Goal: Task Accomplishment & Management: Manage account settings

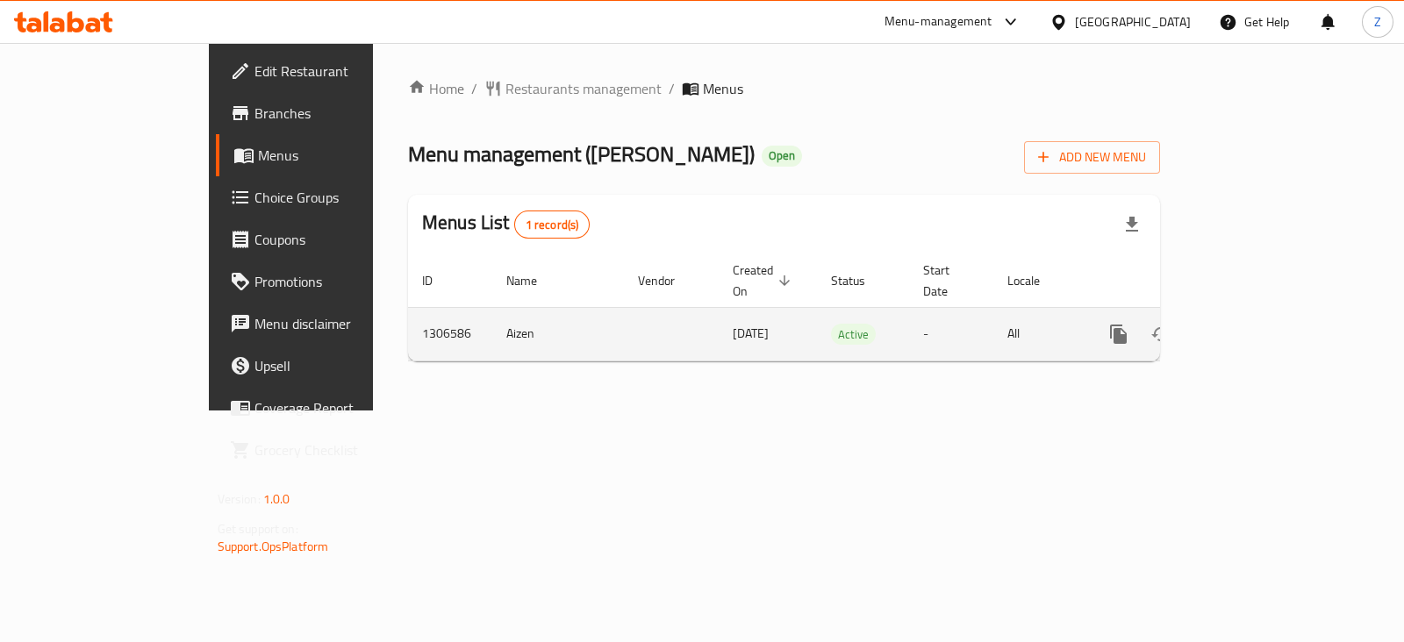
click at [1255, 324] on icon "enhanced table" at bounding box center [1244, 334] width 21 height 21
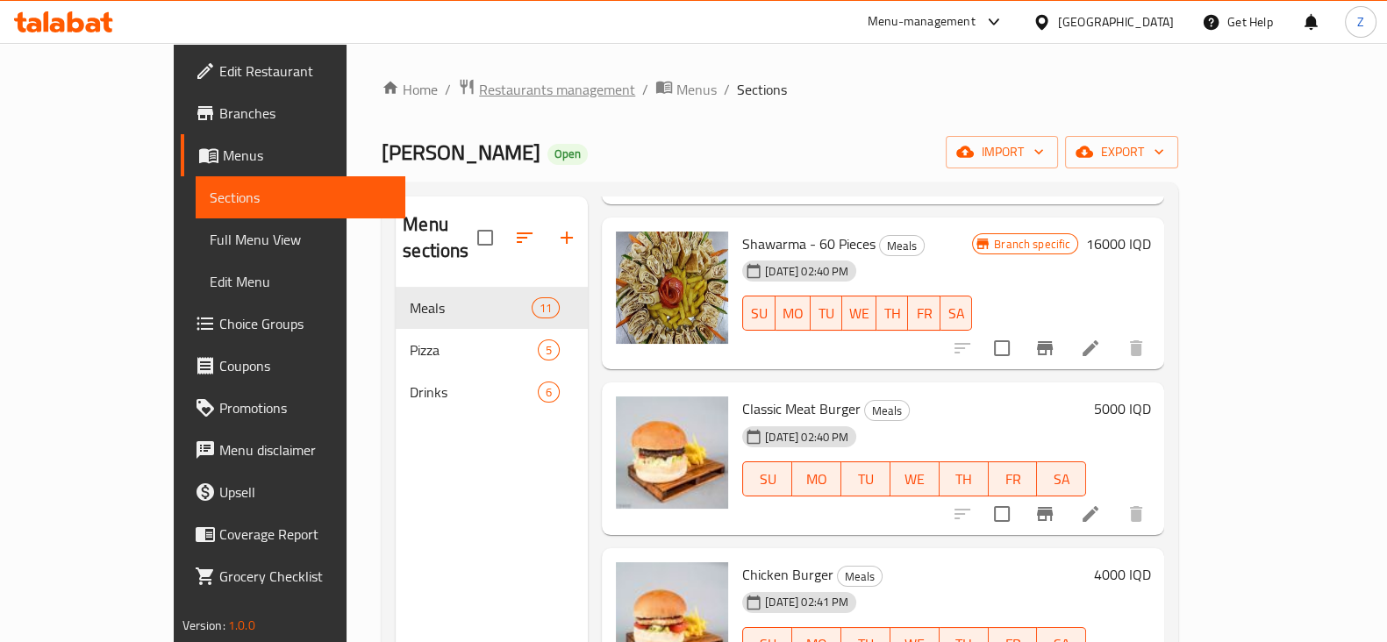
click at [479, 97] on span "Restaurants management" at bounding box center [557, 89] width 156 height 21
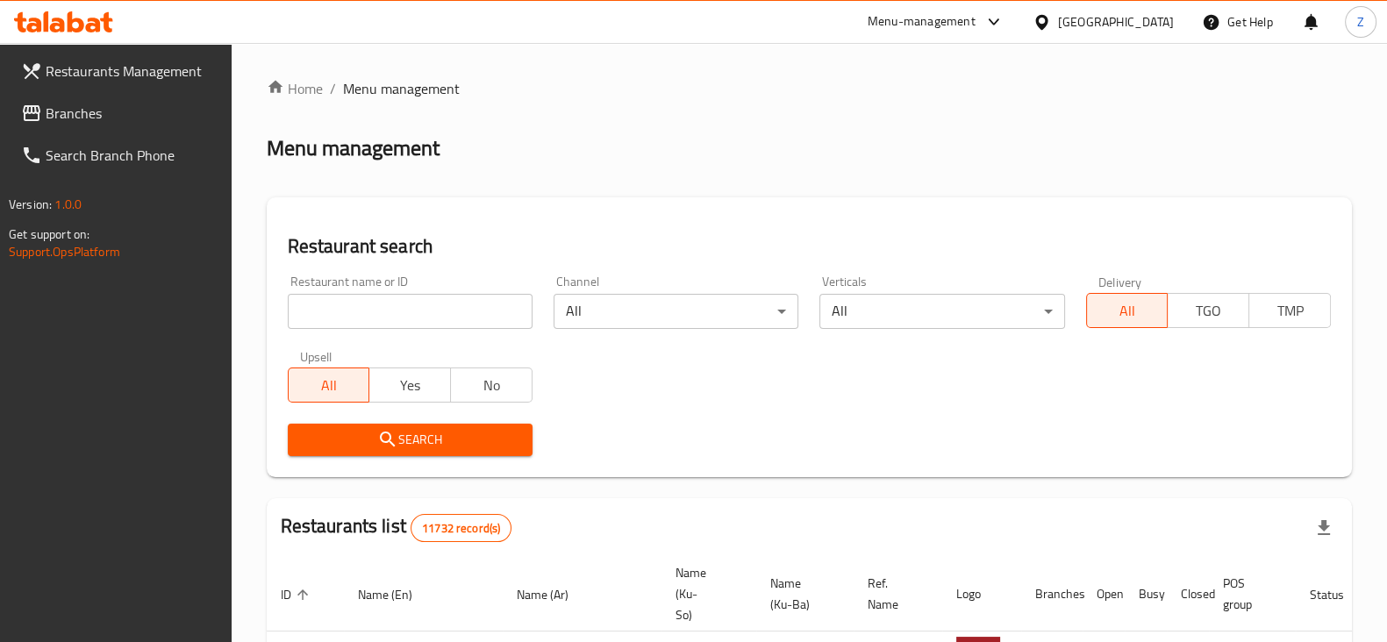
click at [481, 305] on input "search" at bounding box center [410, 311] width 245 height 35
type input "milad"
click button "Search" at bounding box center [410, 440] width 245 height 32
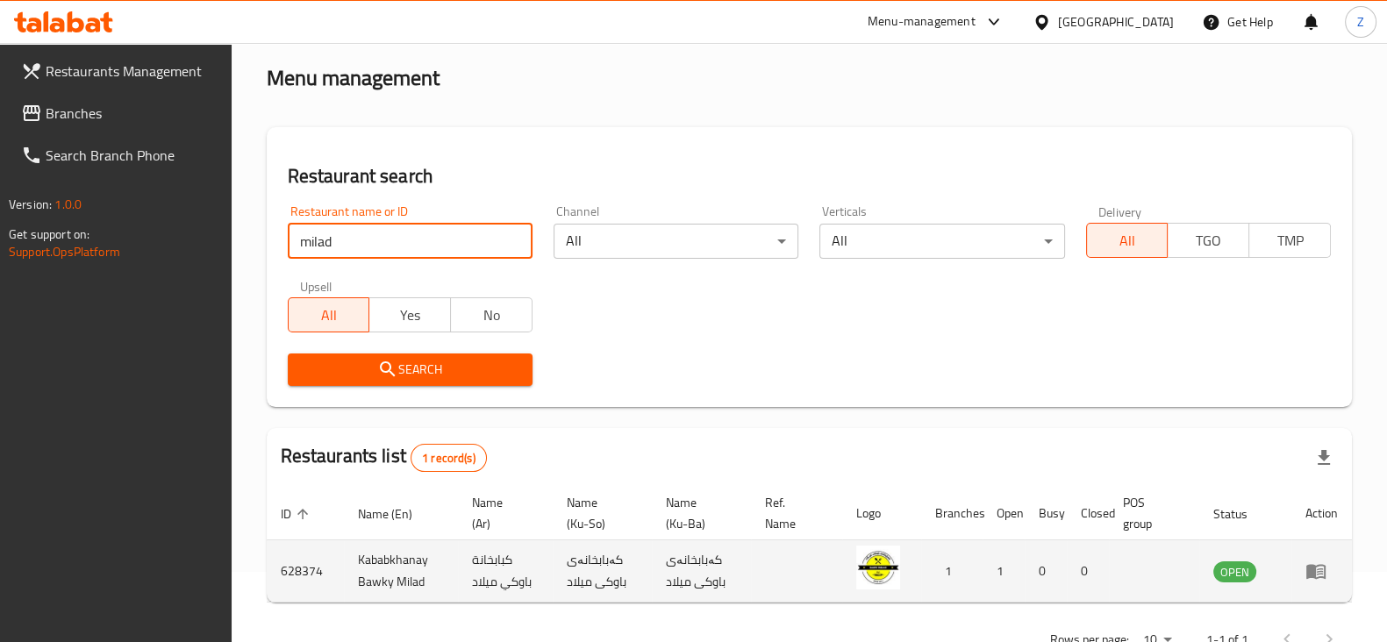
scroll to position [126, 0]
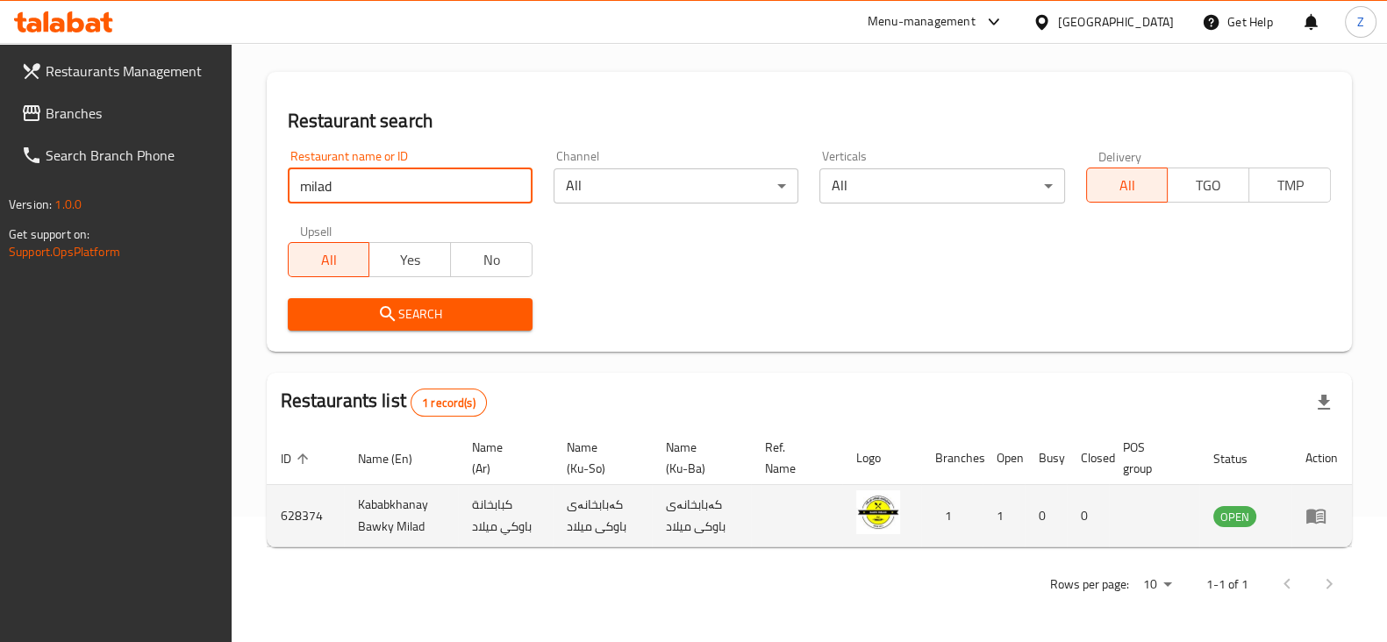
click at [1317, 510] on icon "enhanced table" at bounding box center [1315, 517] width 19 height 15
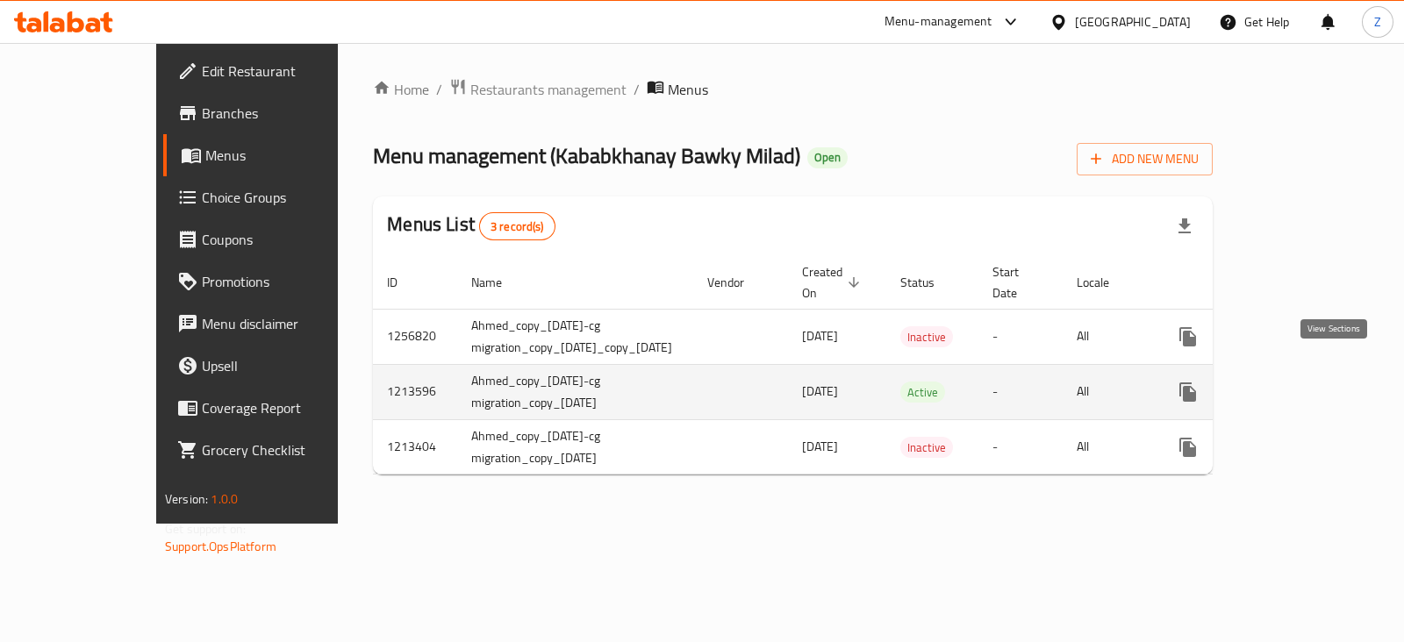
click at [1325, 382] on icon "enhanced table" at bounding box center [1314, 392] width 21 height 21
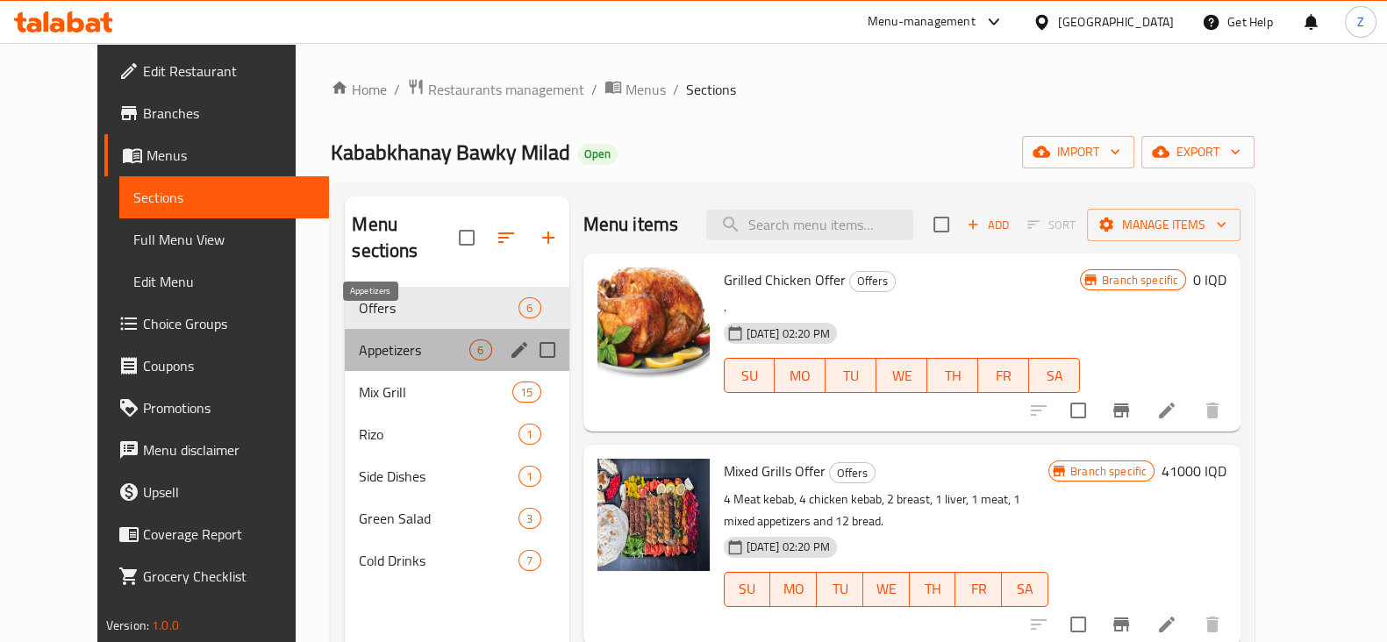
click at [374, 340] on span "Appetizers" at bounding box center [414, 350] width 111 height 21
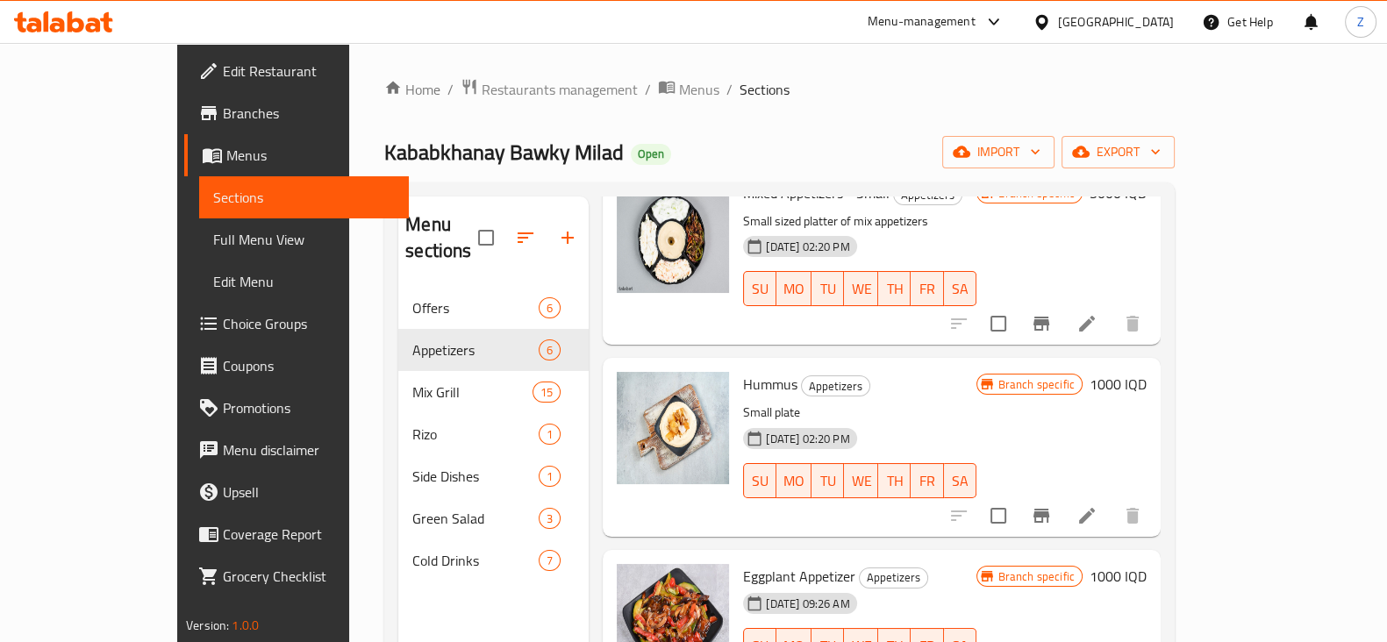
scroll to position [473, 0]
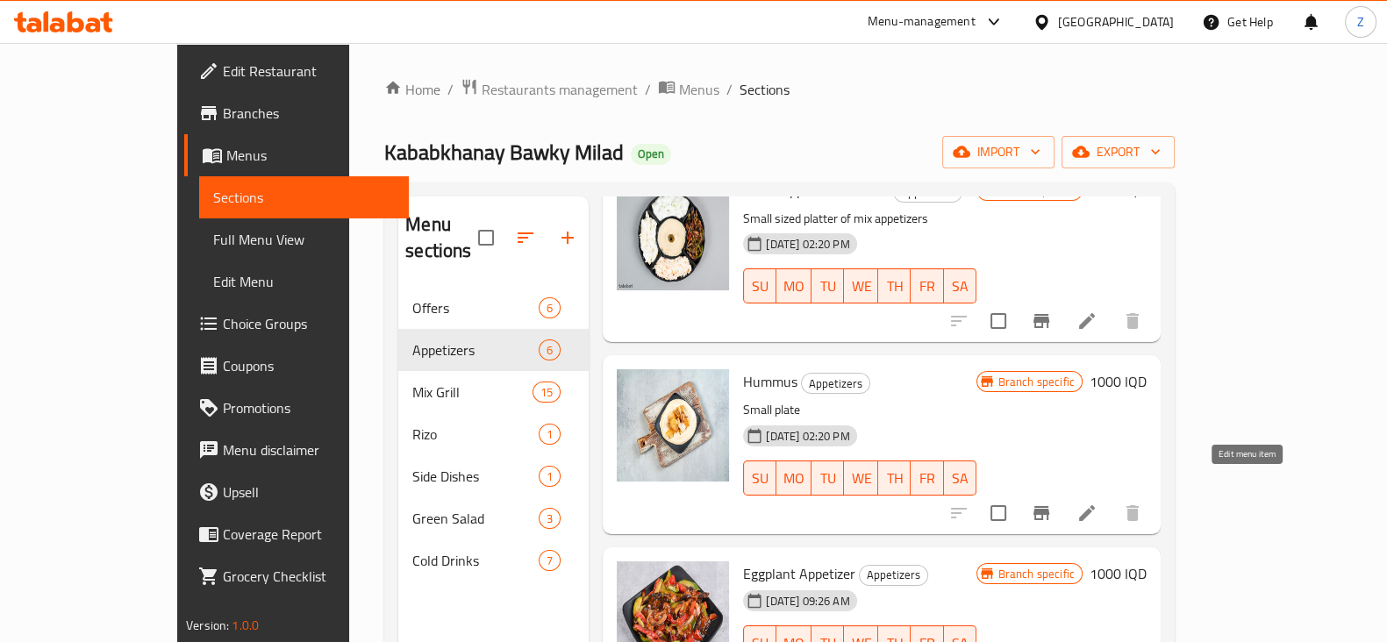
click at [1098, 503] on icon at bounding box center [1086, 513] width 21 height 21
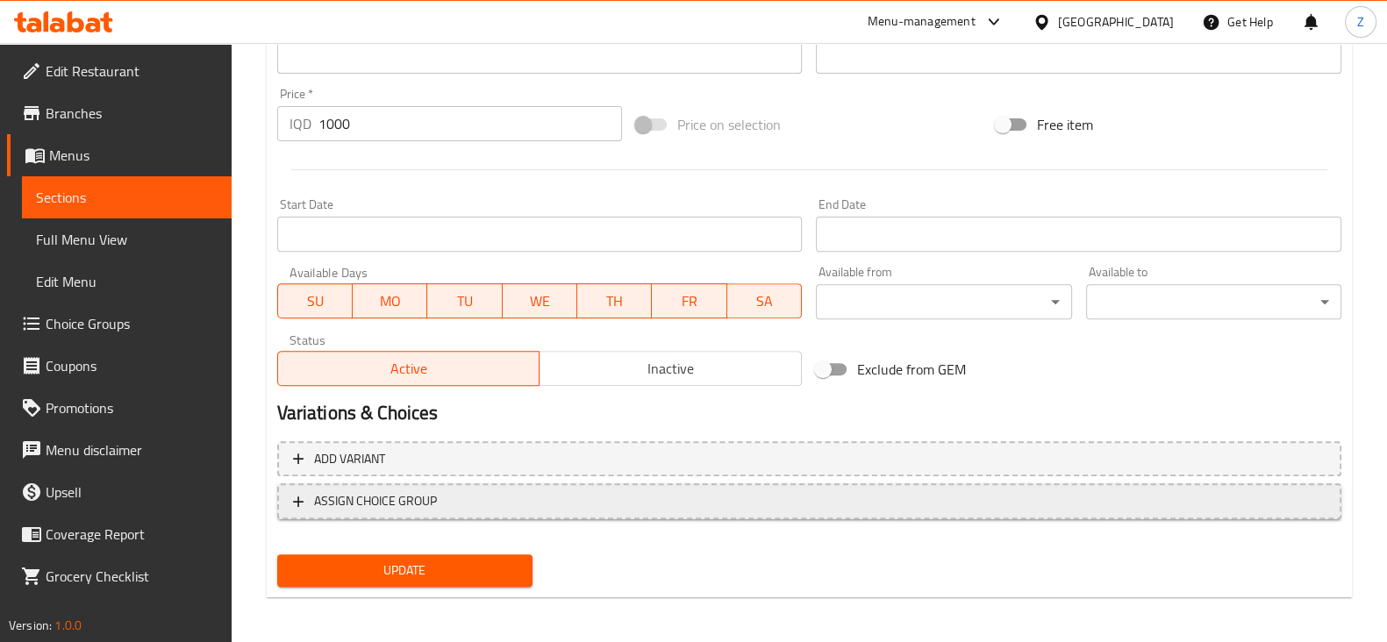
scroll to position [824, 0]
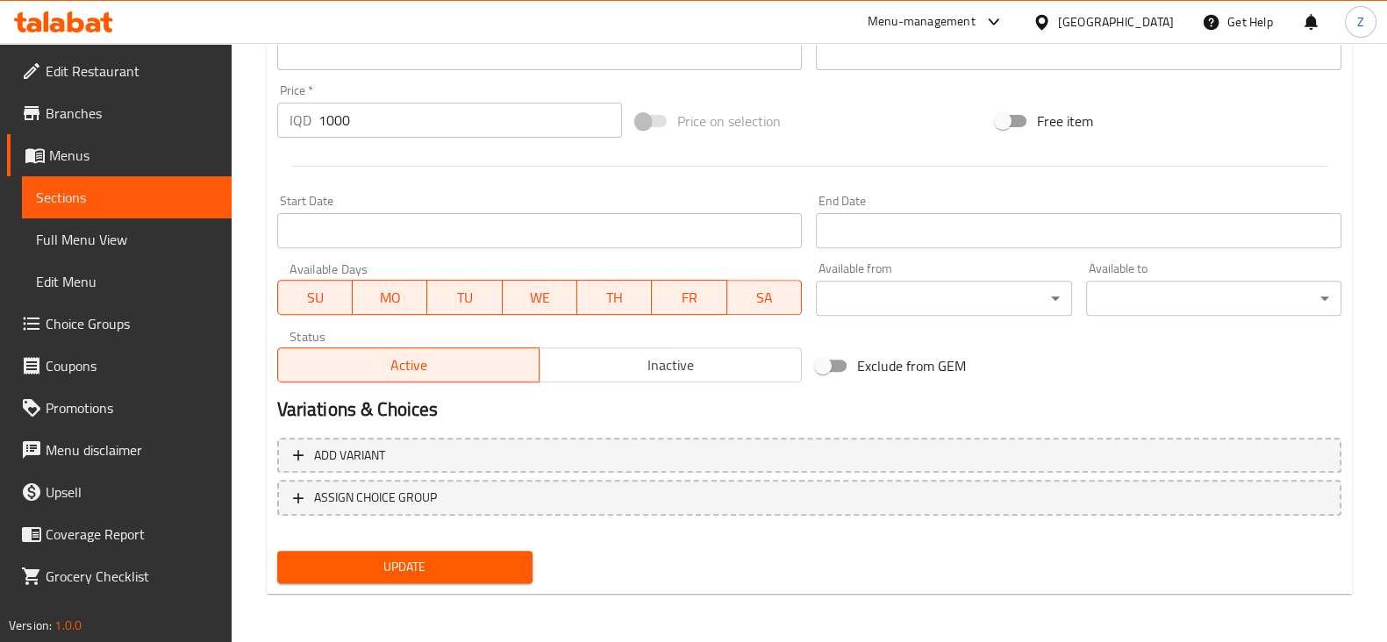
click at [637, 359] on span "Inactive" at bounding box center [671, 365] width 248 height 25
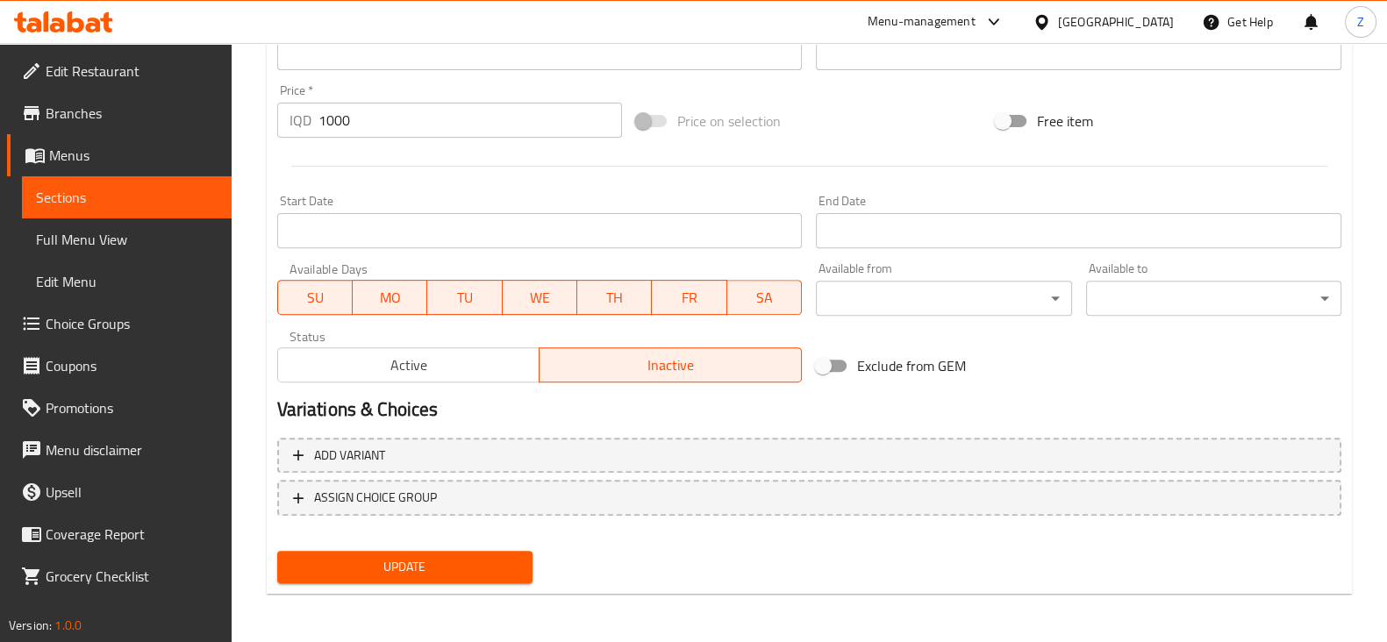
click at [431, 559] on span "Update" at bounding box center [404, 567] width 227 height 22
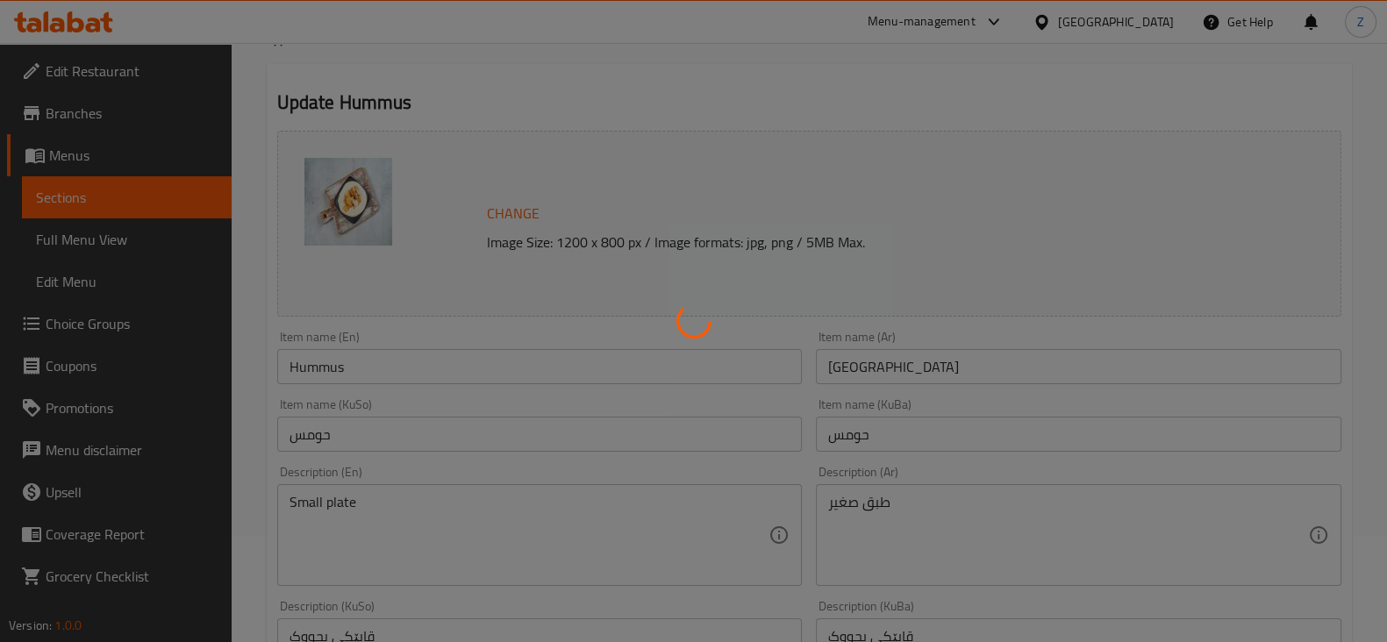
scroll to position [0, 0]
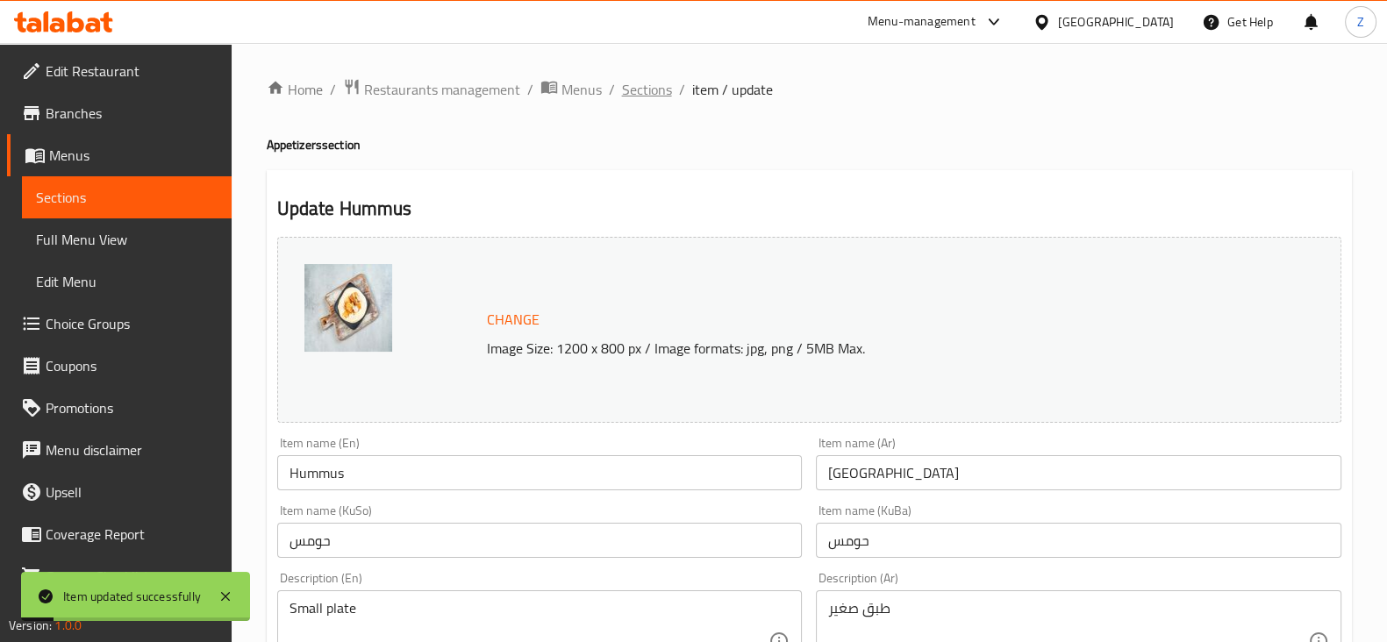
click at [656, 90] on span "Sections" at bounding box center [647, 89] width 50 height 21
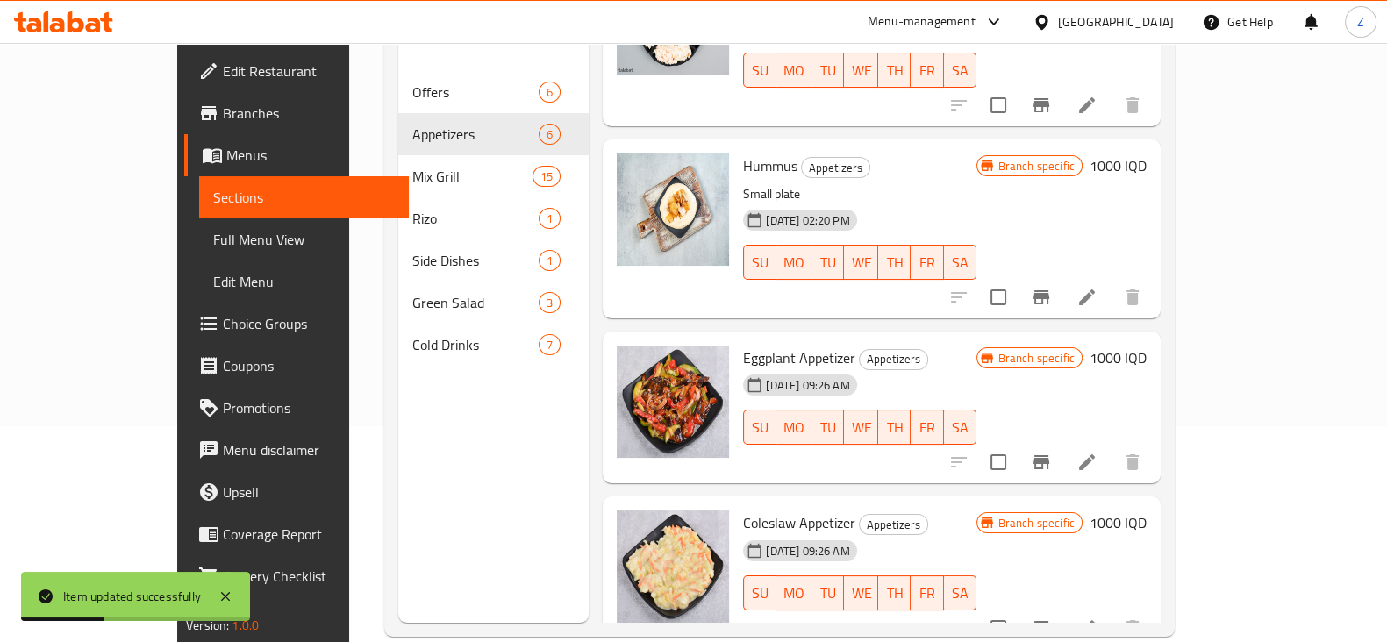
scroll to position [218, 0]
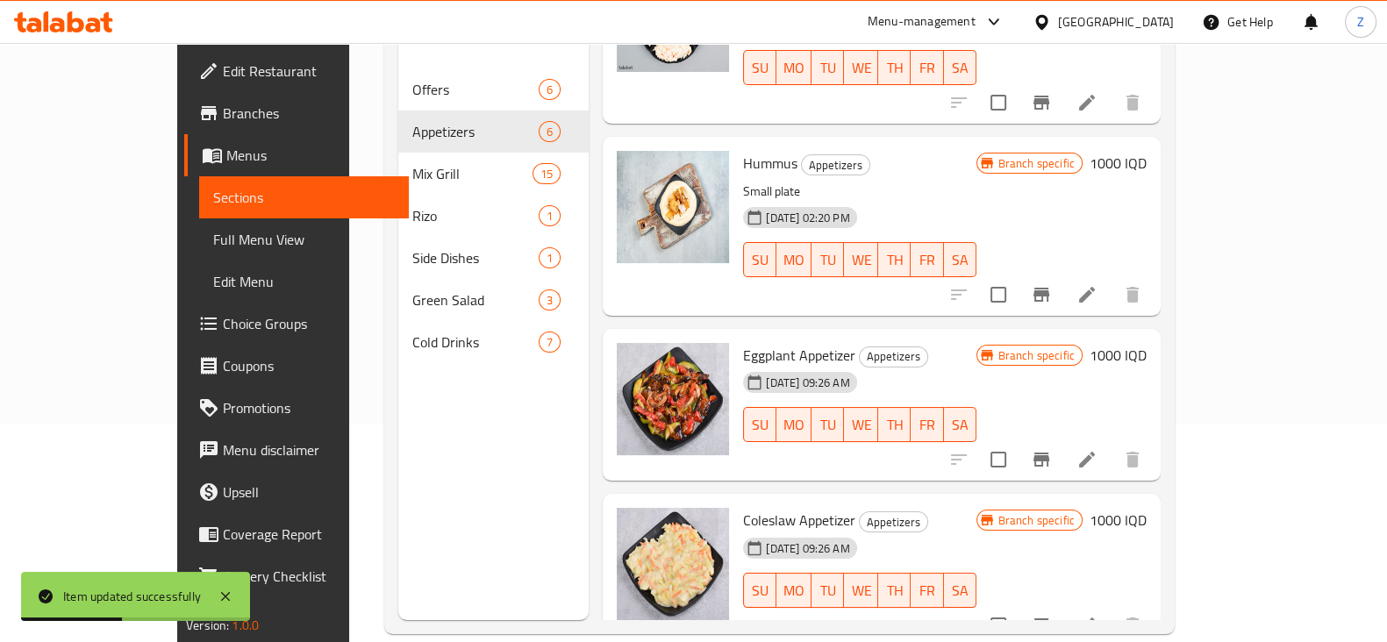
click at [1112, 444] on li at bounding box center [1086, 460] width 49 height 32
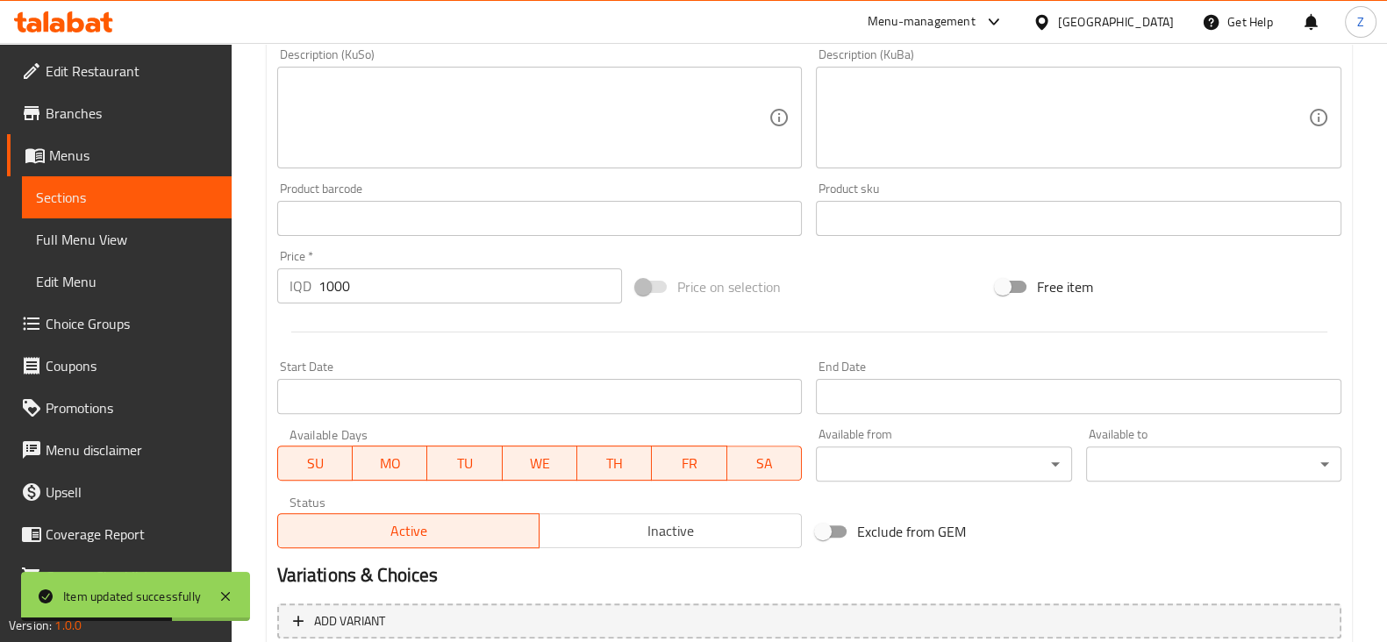
click at [665, 526] on span "Inactive" at bounding box center [671, 530] width 248 height 25
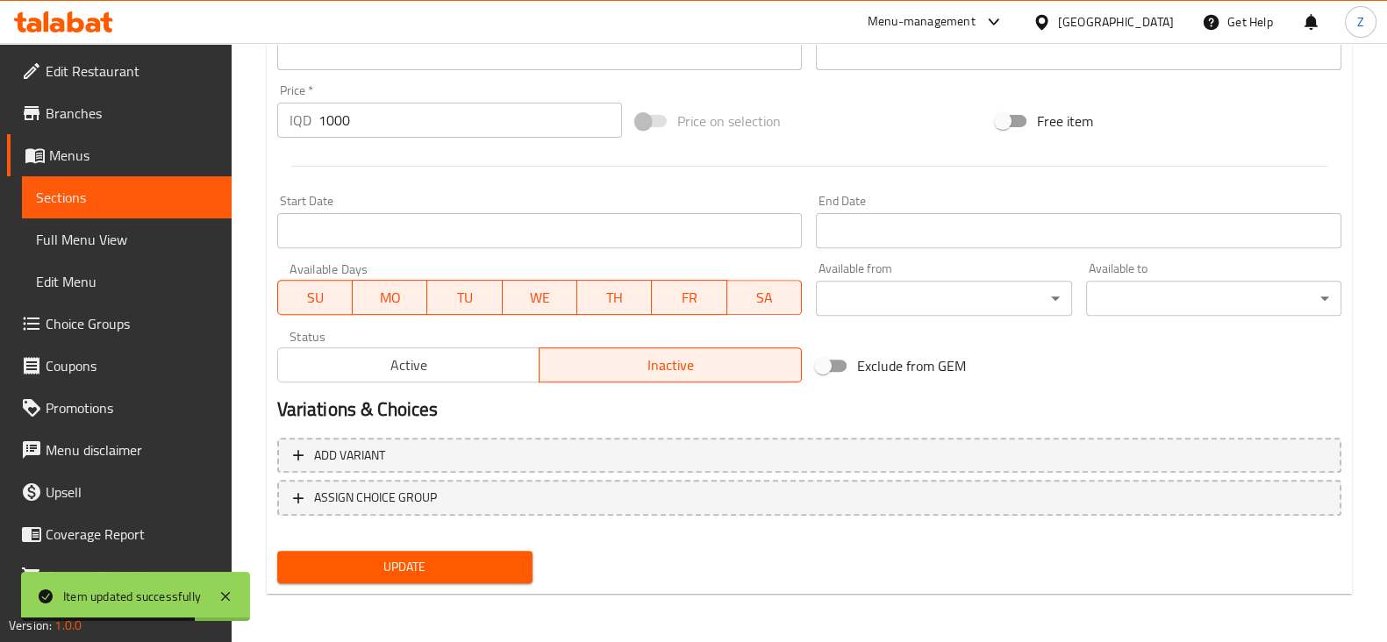
click at [511, 559] on span "Update" at bounding box center [404, 567] width 227 height 22
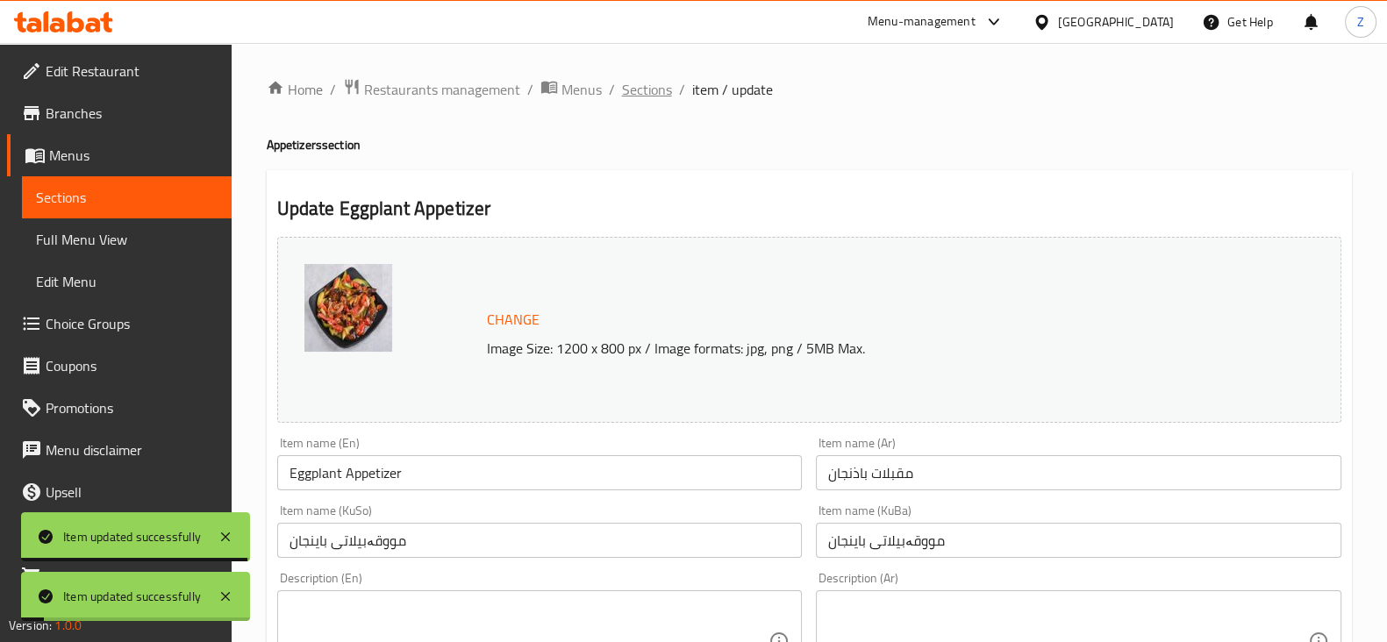
click at [647, 100] on span "Sections" at bounding box center [647, 89] width 50 height 21
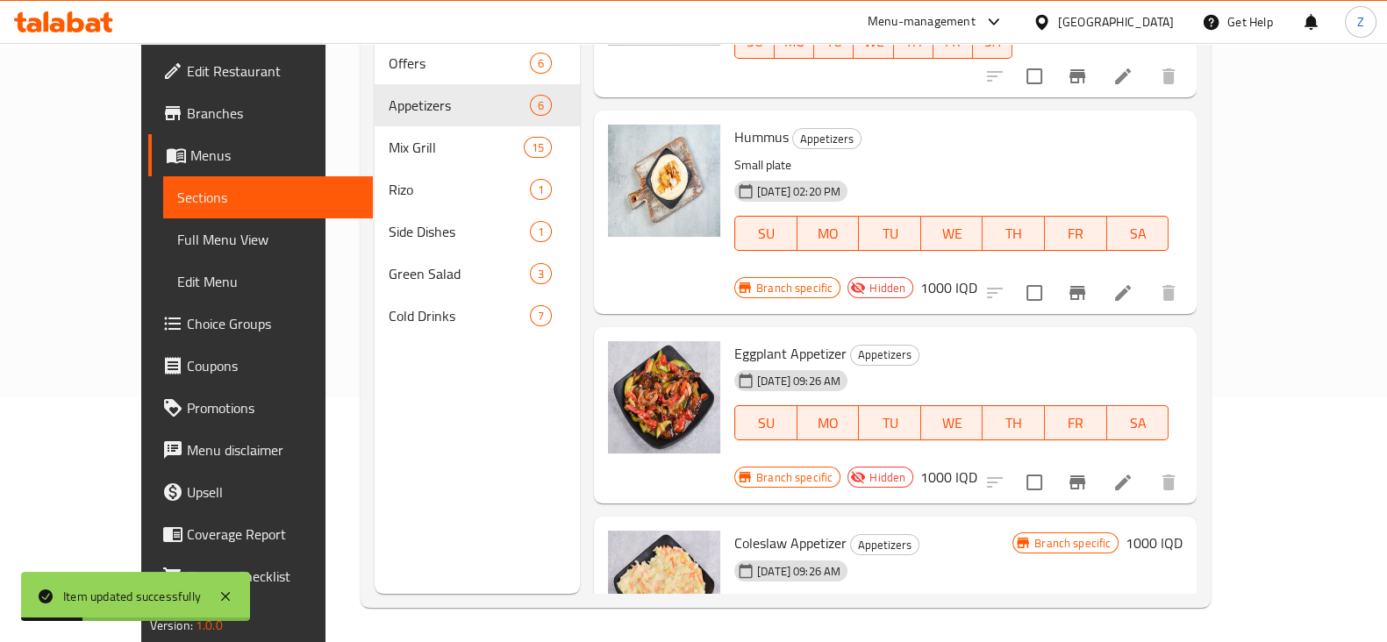
scroll to position [246, 0]
click at [1133, 637] on icon at bounding box center [1122, 647] width 21 height 21
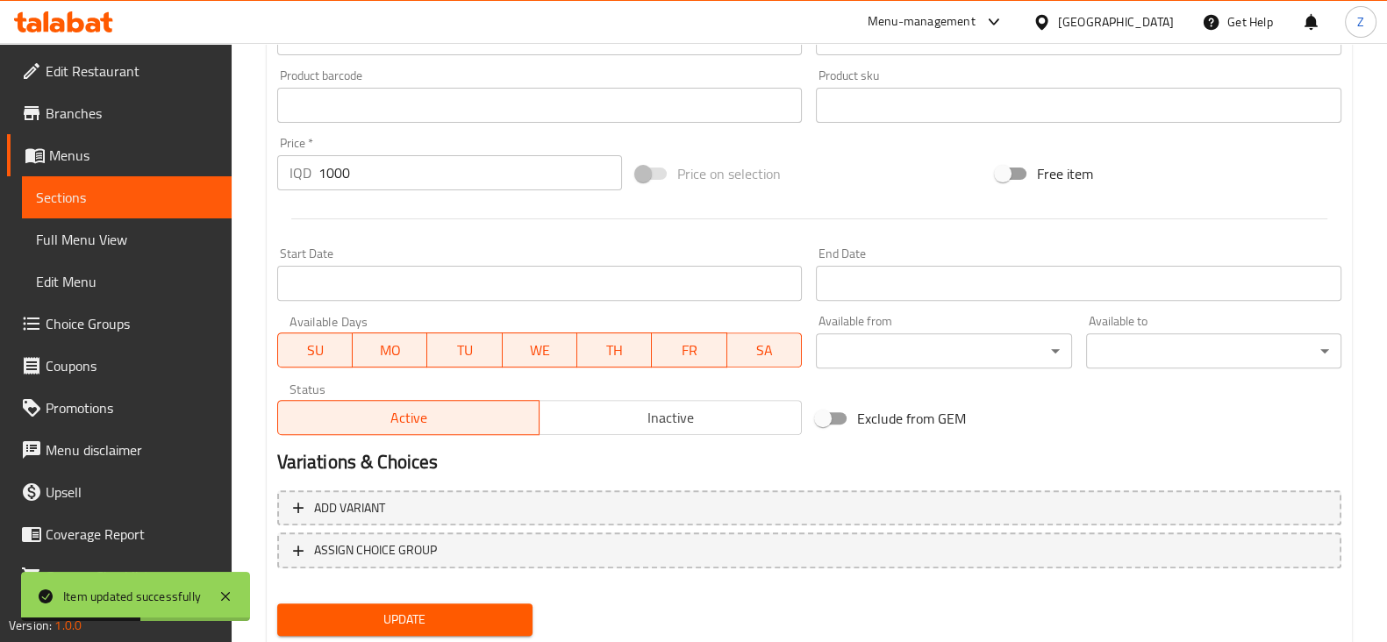
scroll to position [824, 0]
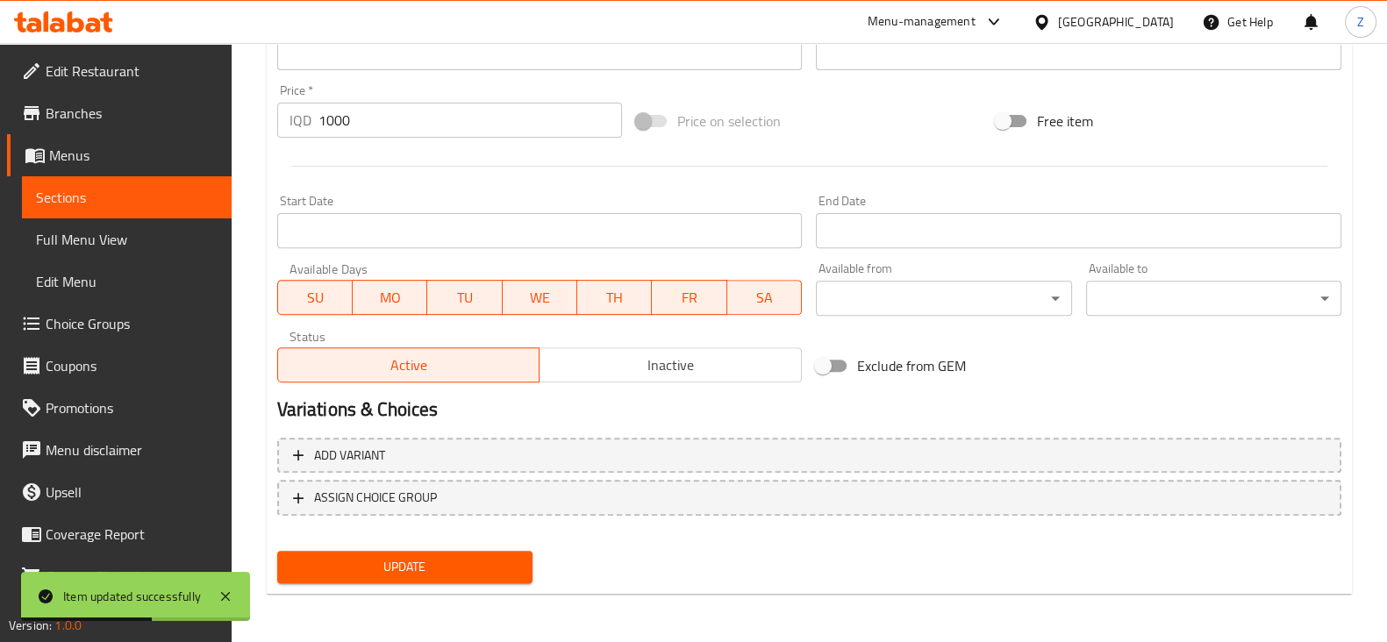
click at [690, 363] on span "Inactive" at bounding box center [671, 365] width 248 height 25
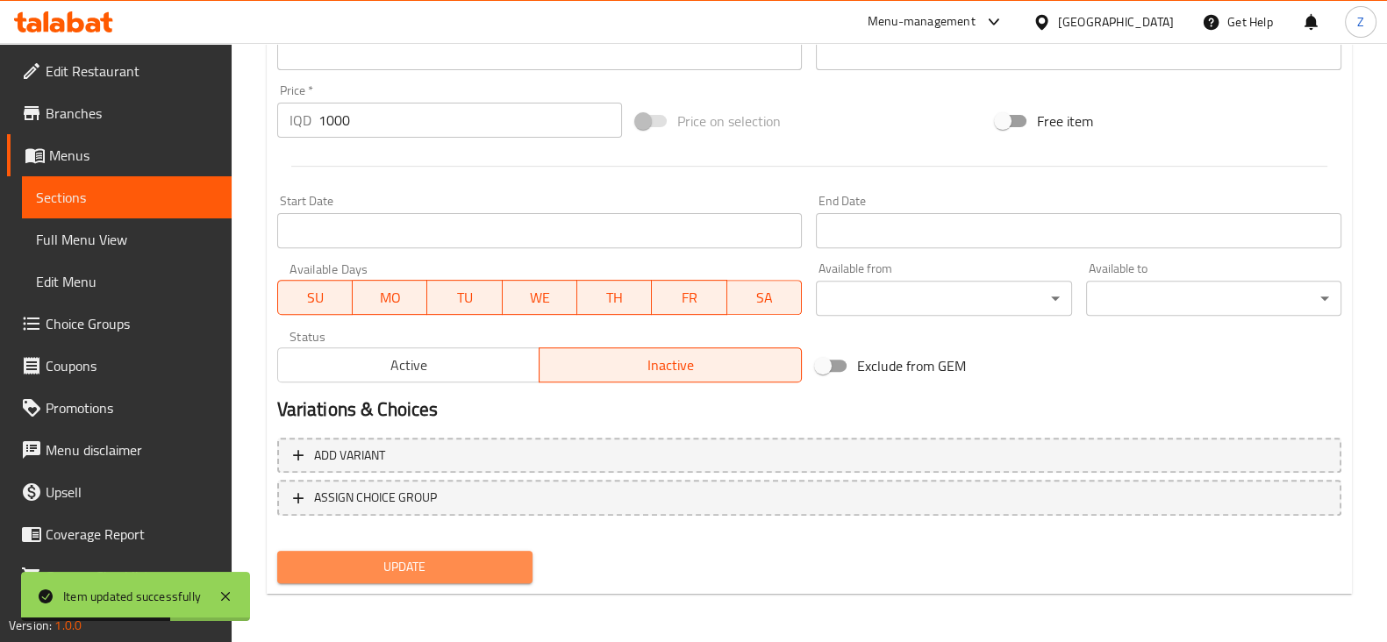
click at [474, 556] on span "Update" at bounding box center [404, 567] width 227 height 22
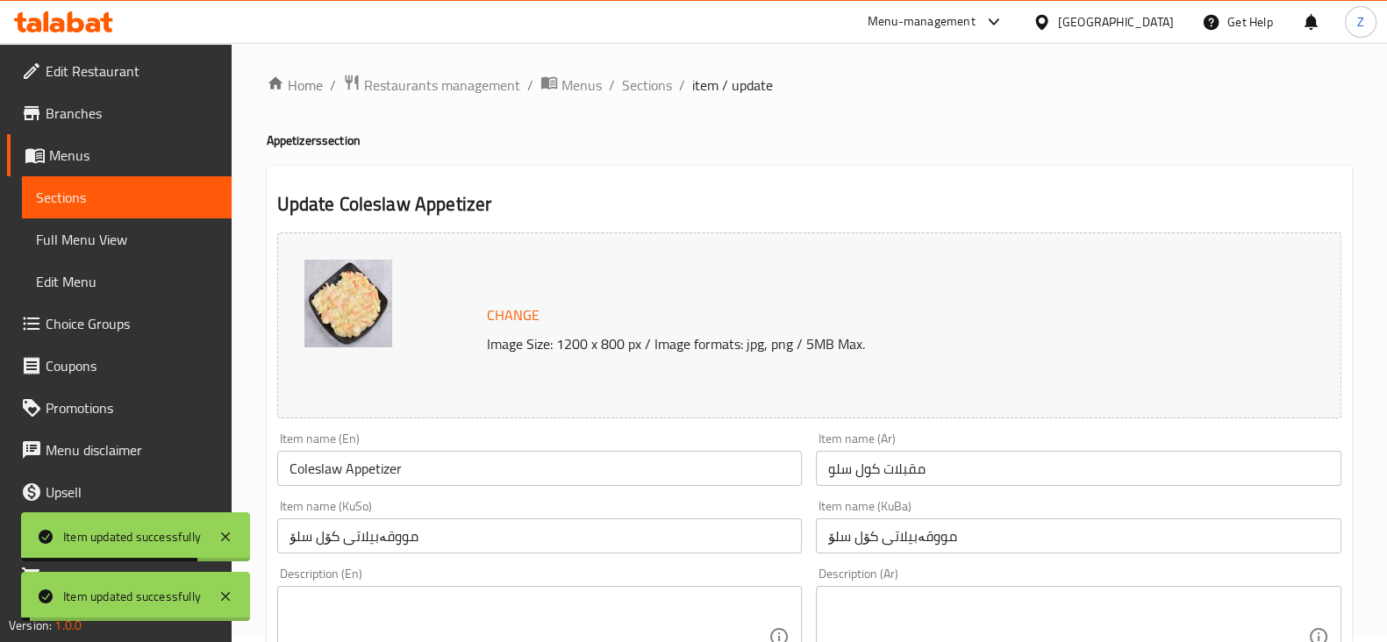
scroll to position [0, 0]
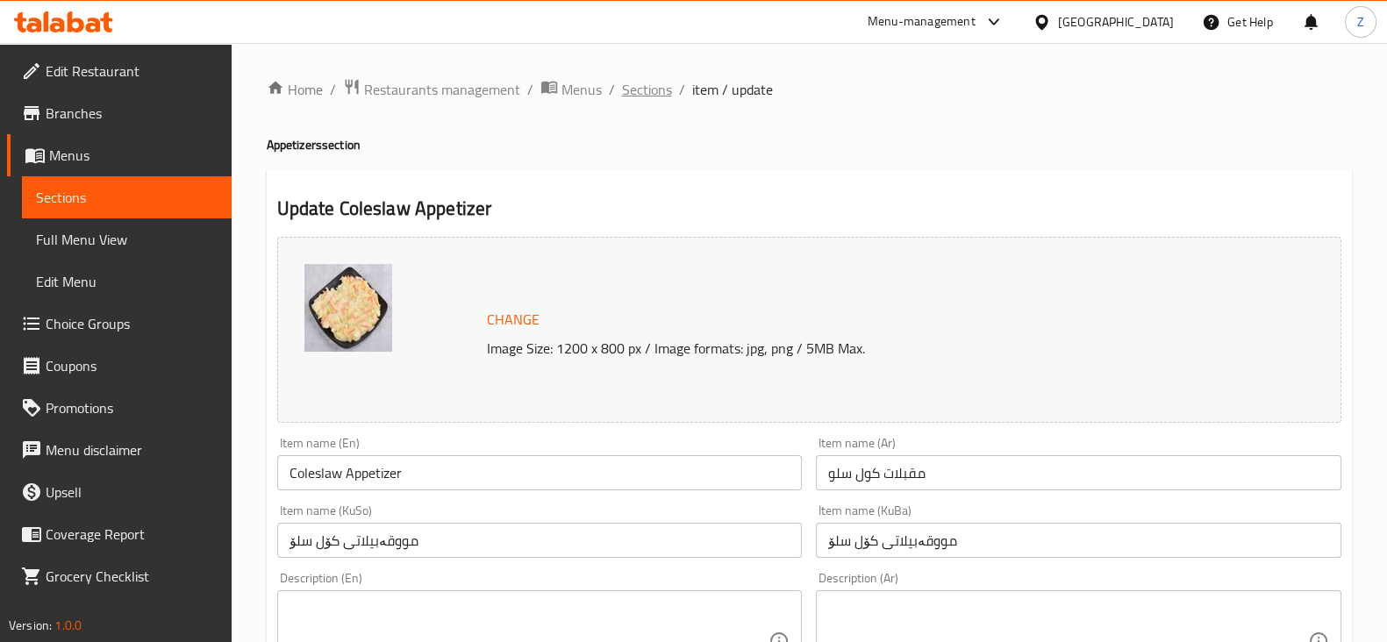
click at [647, 95] on span "Sections" at bounding box center [647, 89] width 50 height 21
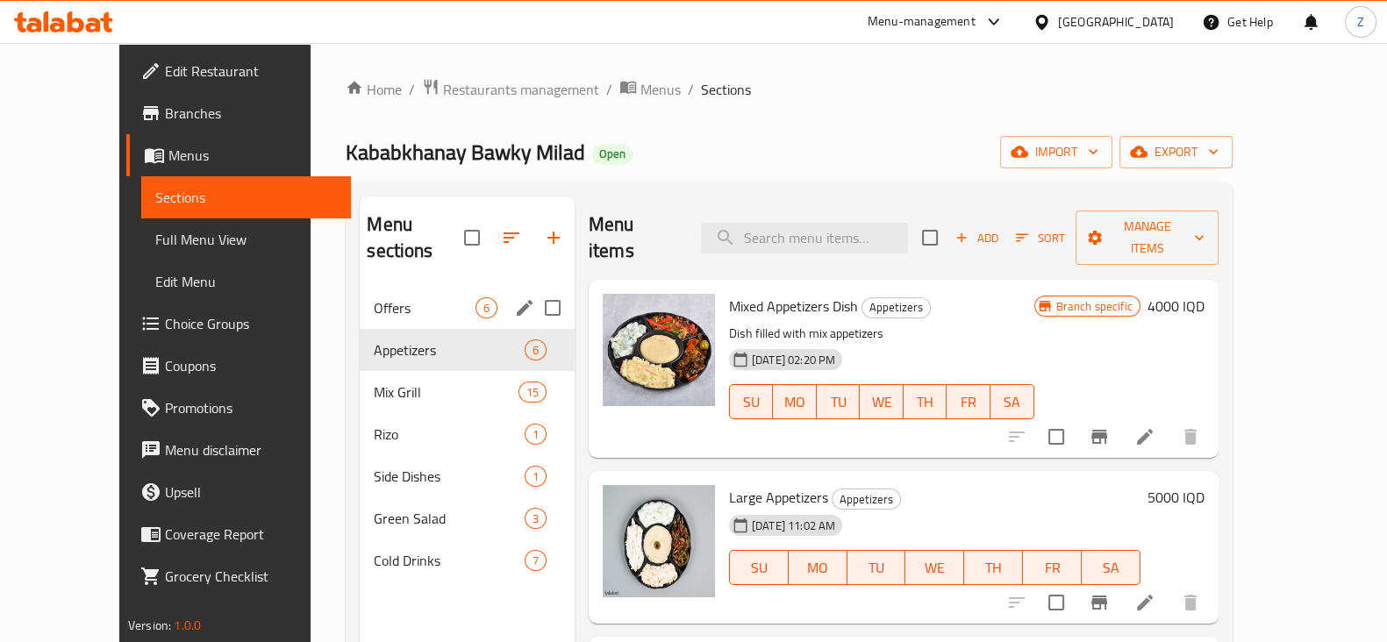
click at [429, 297] on span "Offers" at bounding box center [424, 307] width 101 height 21
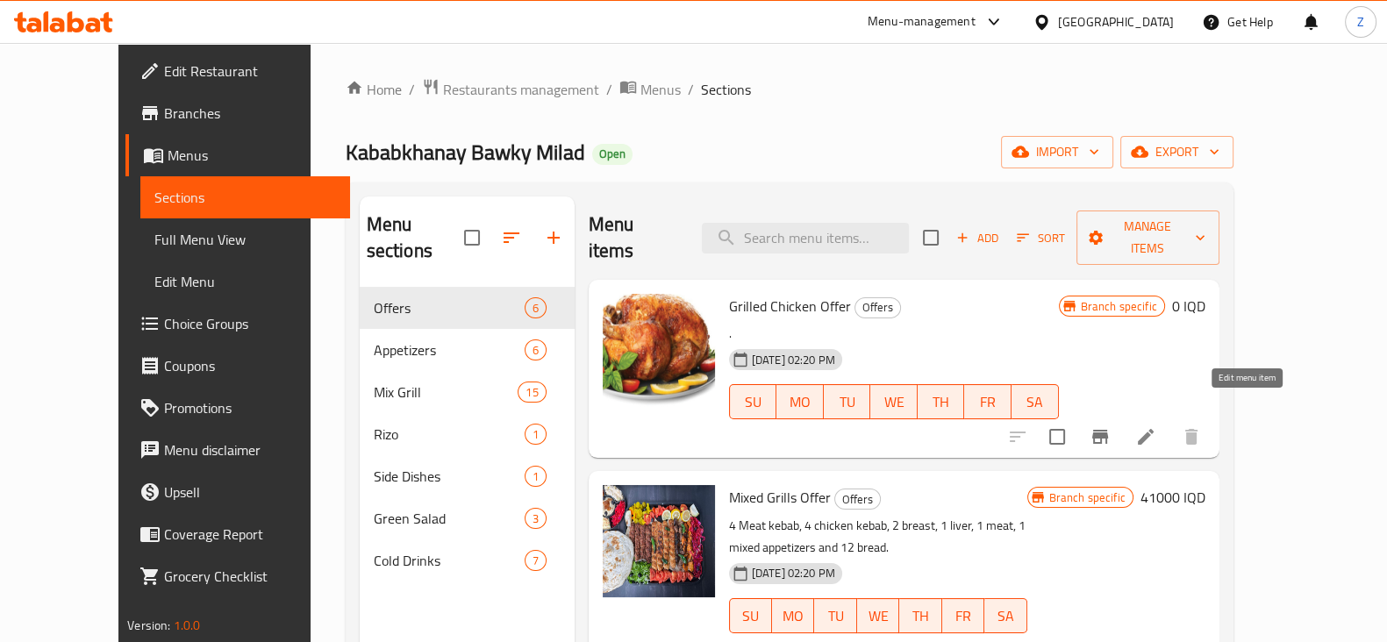
click at [1156, 426] on icon at bounding box center [1145, 436] width 21 height 21
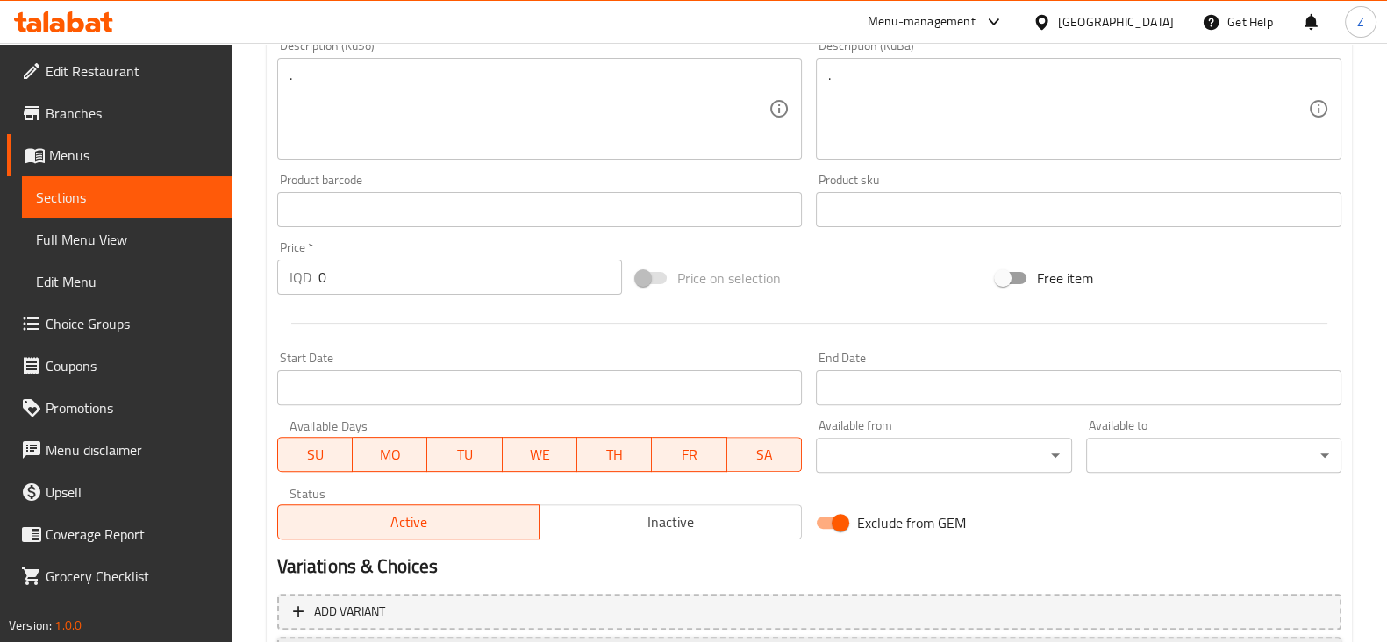
scroll to position [812, 0]
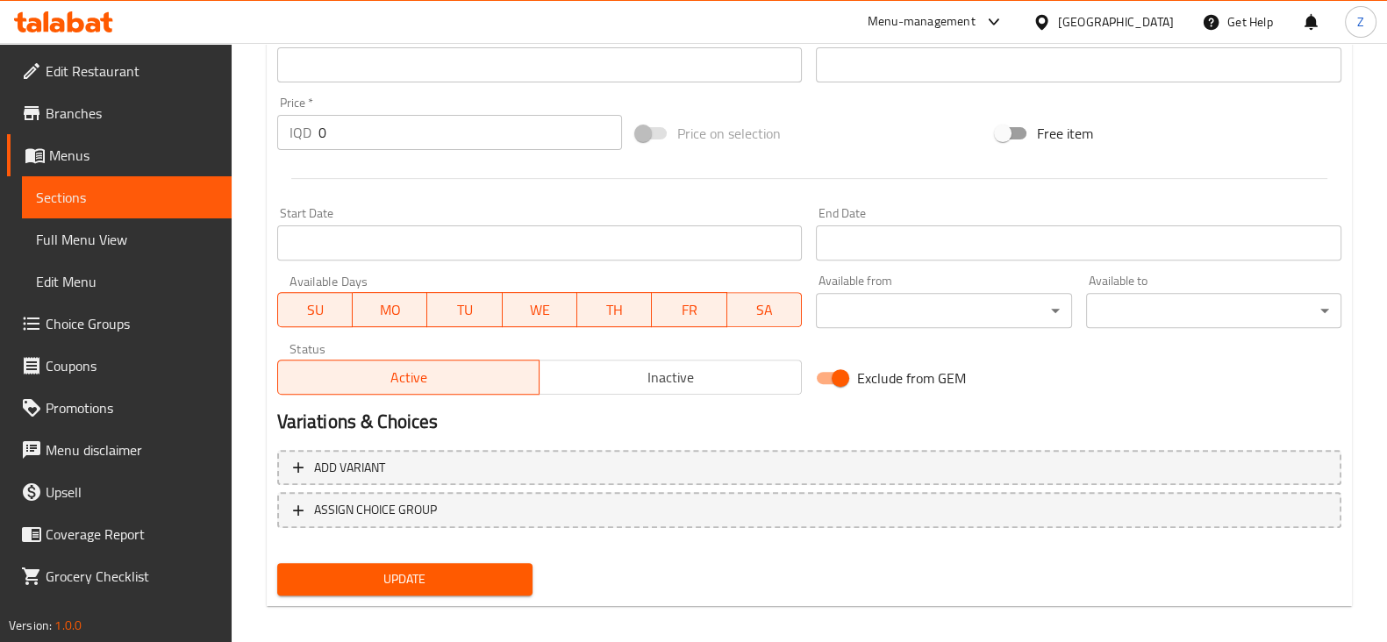
click at [666, 375] on span "Inactive" at bounding box center [671, 377] width 248 height 25
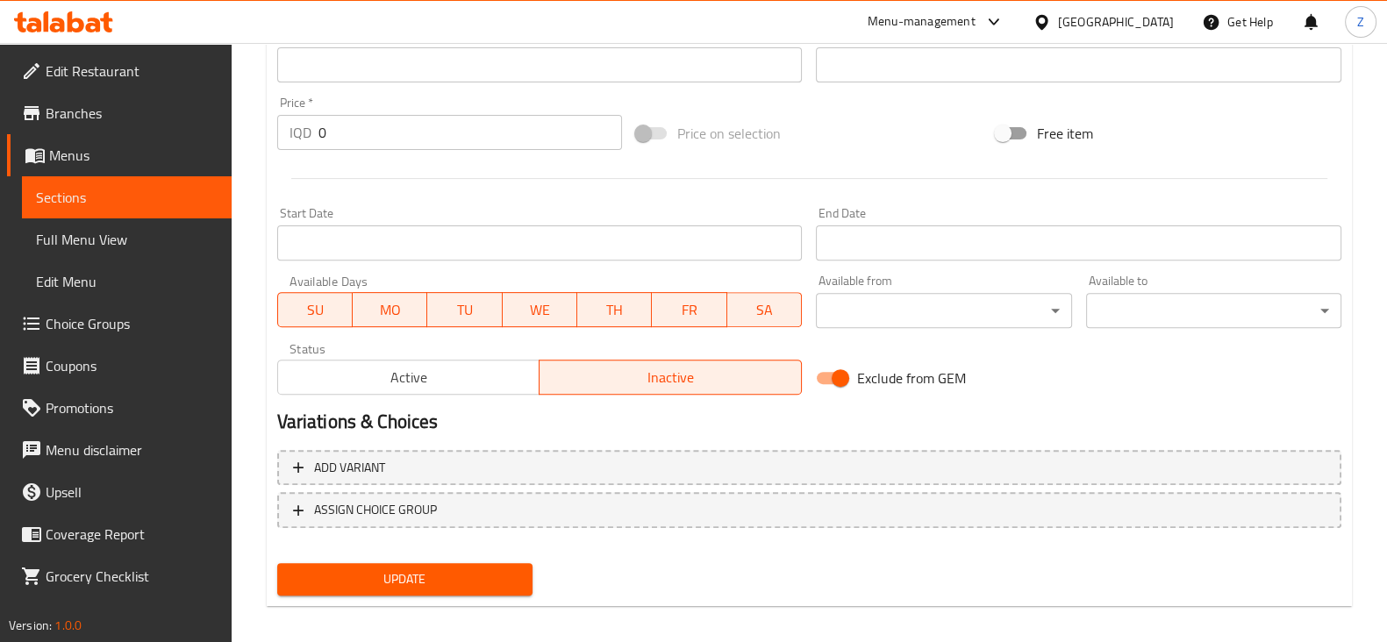
click at [446, 582] on span "Update" at bounding box center [404, 580] width 227 height 22
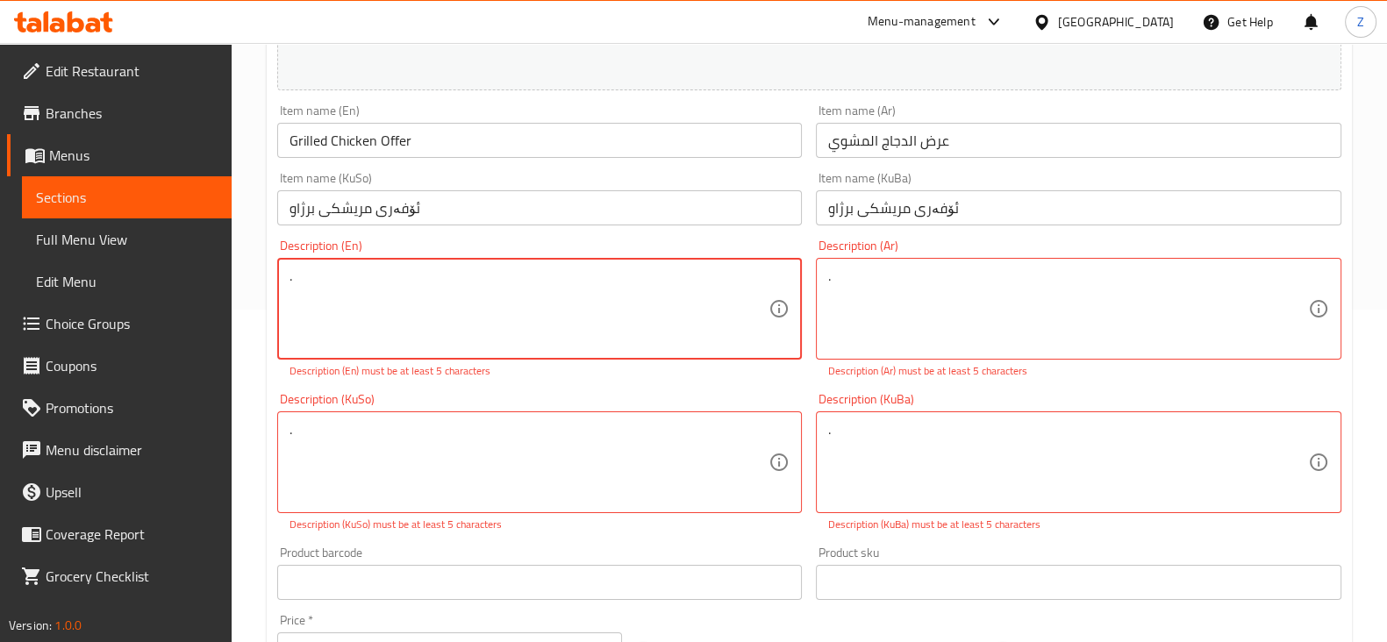
scroll to position [204, 0]
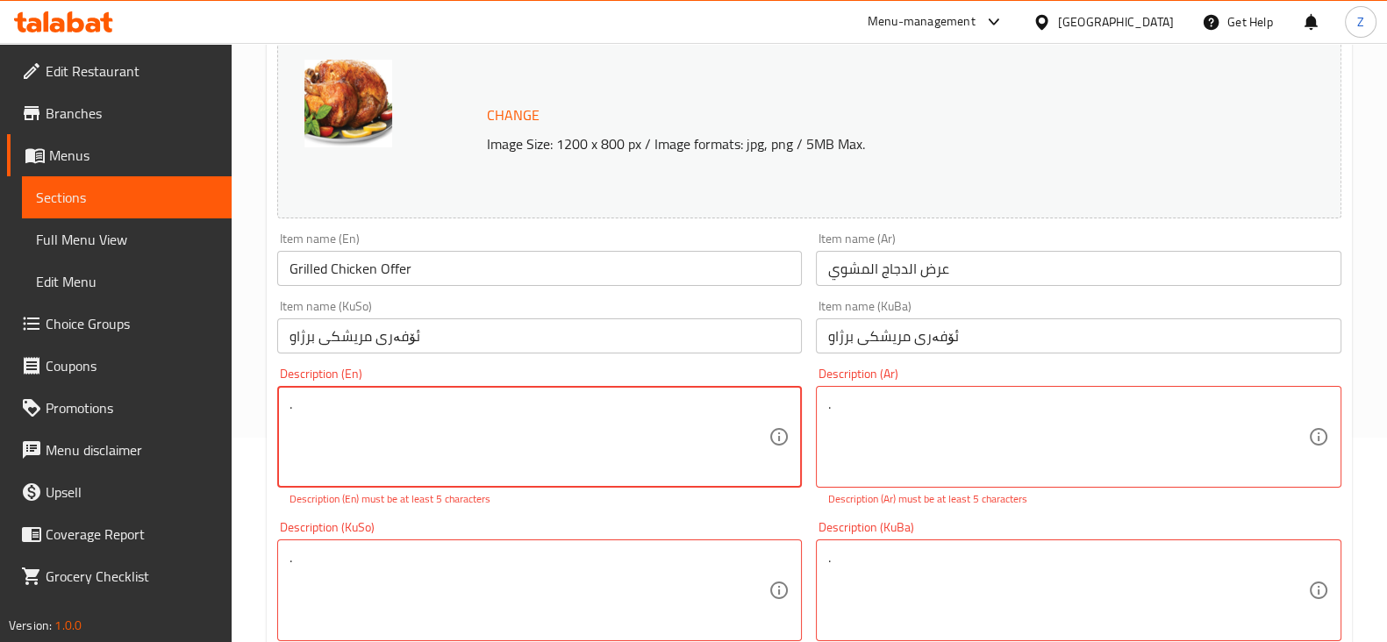
click at [396, 411] on textarea "." at bounding box center [530, 437] width 480 height 83
type textarea ".."
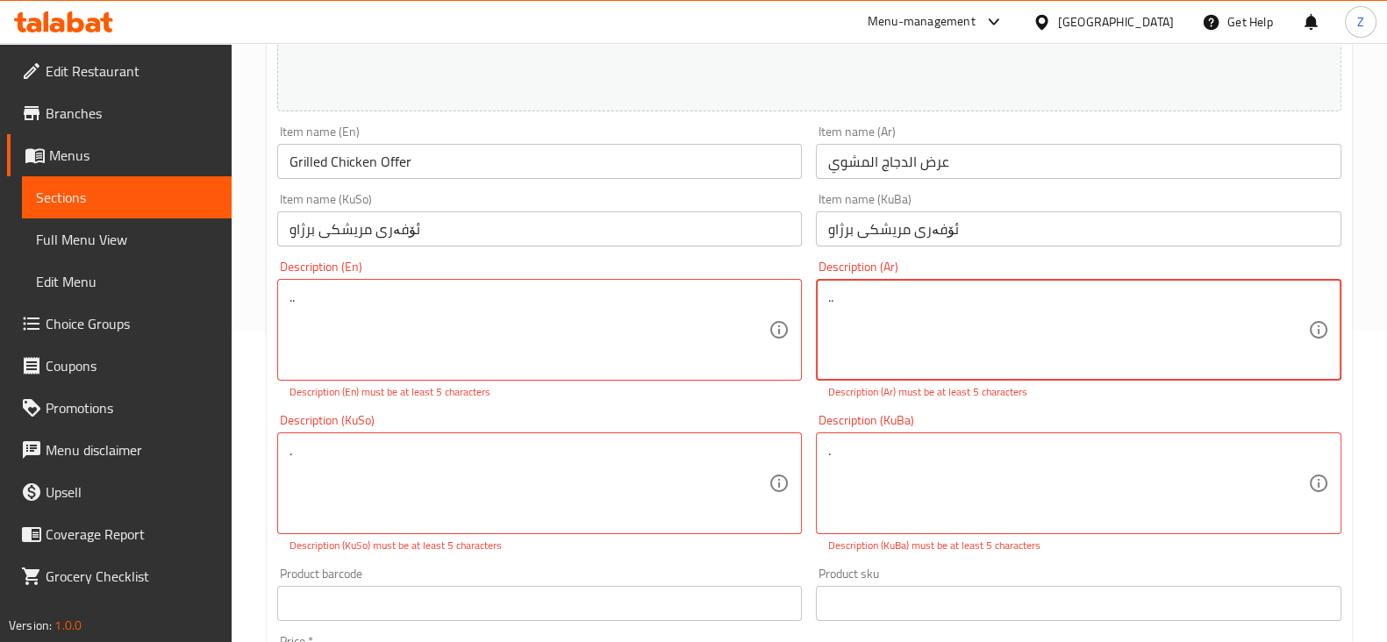
scroll to position [314, 0]
type textarea ".."
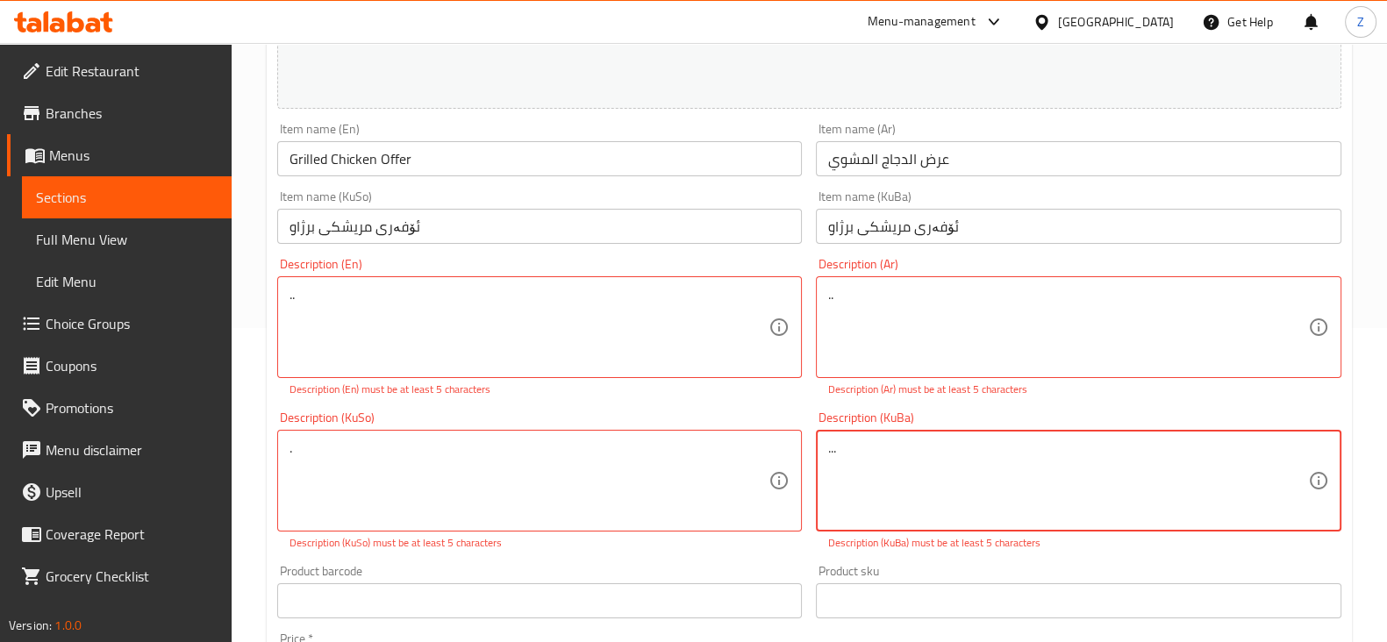
type textarea "..."
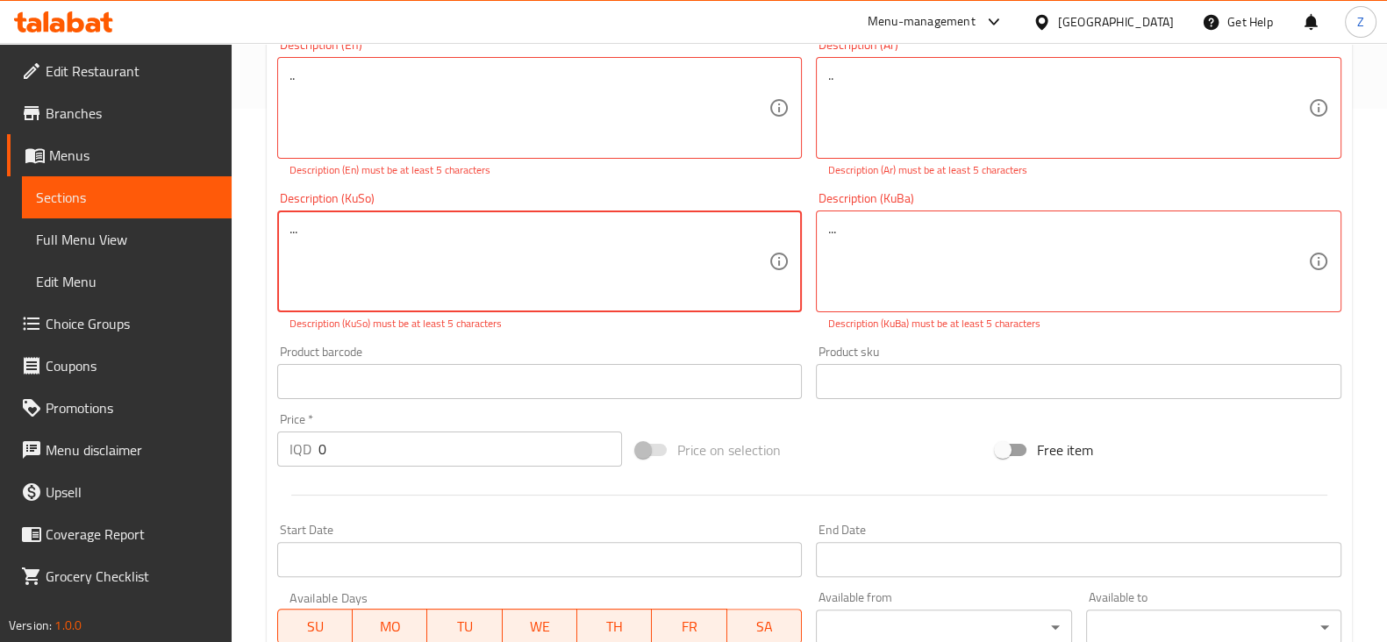
scroll to position [862, 0]
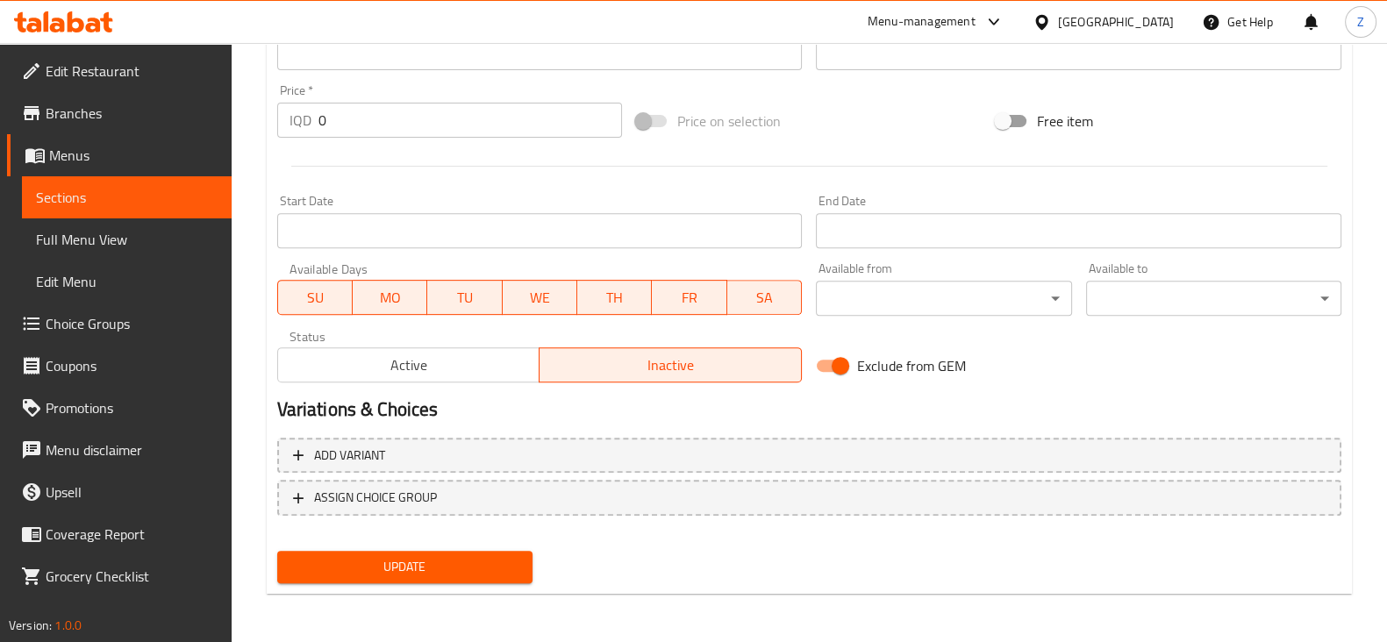
type textarea "..."
click at [452, 573] on span "Update" at bounding box center [404, 567] width 227 height 22
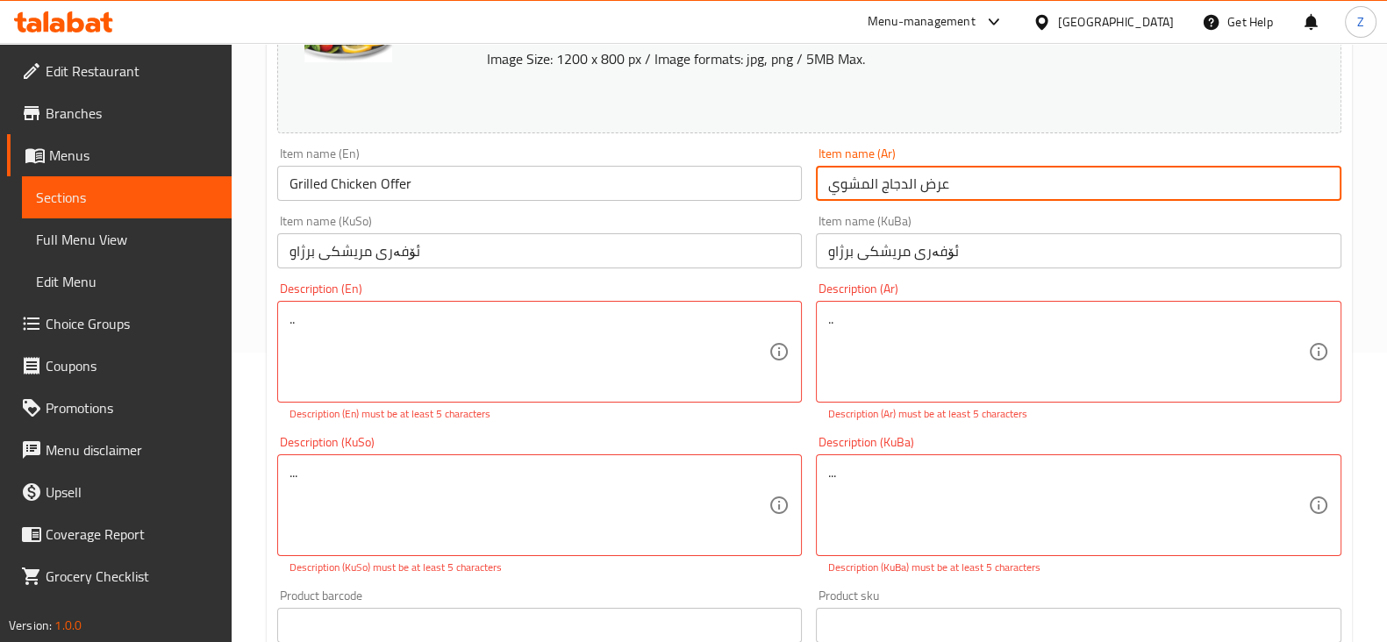
click at [942, 189] on input "عرض الدجاج المشوي" at bounding box center [1079, 183] width 526 height 35
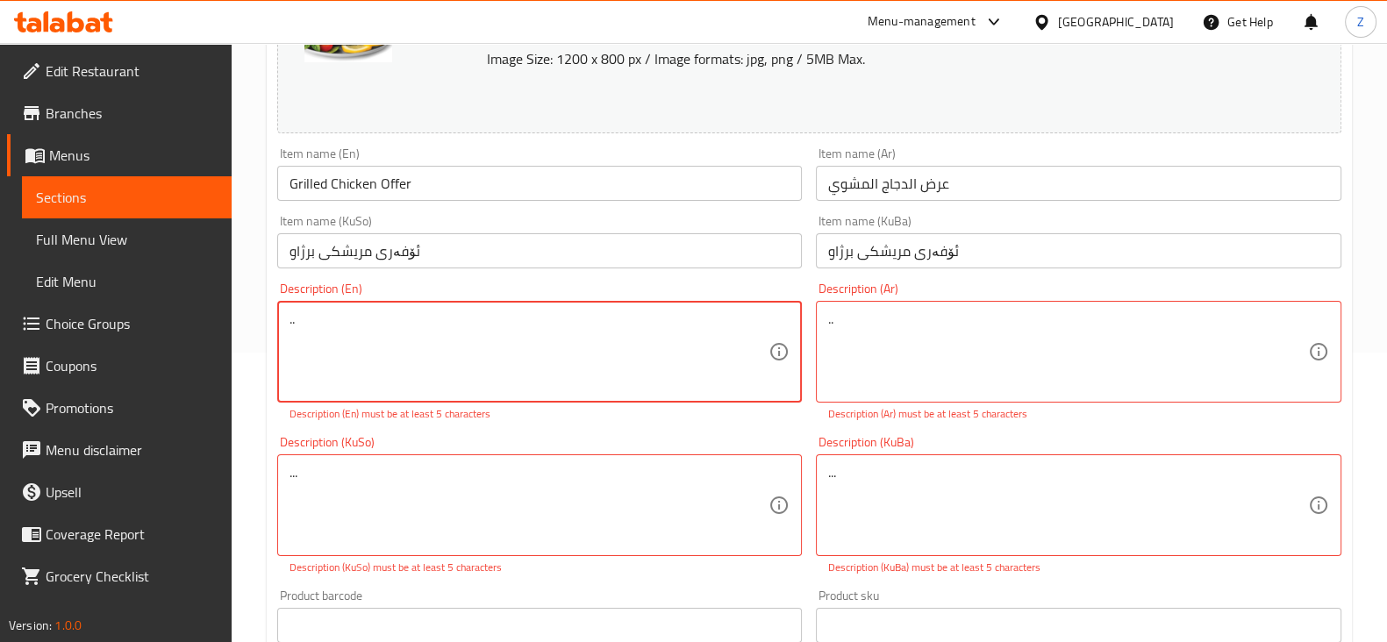
click at [547, 326] on textarea ".." at bounding box center [530, 352] width 480 height 83
paste textarea "ر"
type textarea "ر"
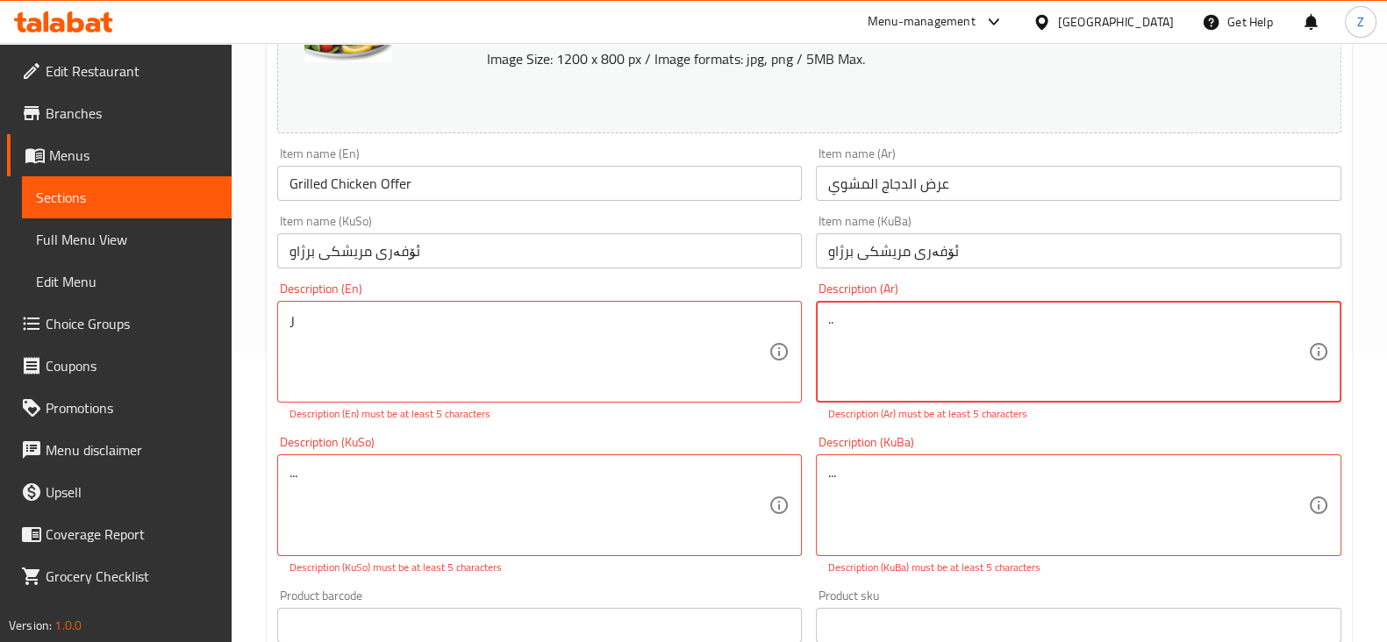
click at [868, 316] on textarea ".." at bounding box center [1068, 352] width 480 height 83
paste textarea "ر"
type textarea ".ر"
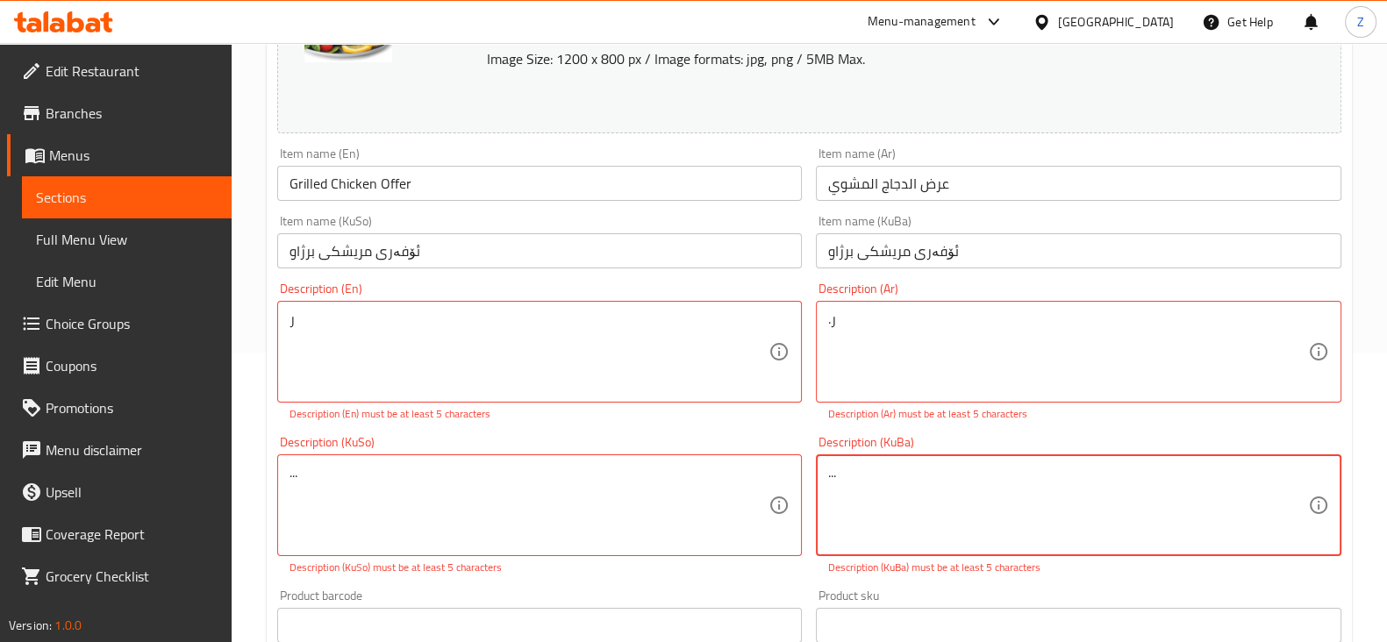
click at [939, 488] on textarea "..." at bounding box center [1068, 505] width 480 height 83
paste textarea "ر"
type textarea "ر"
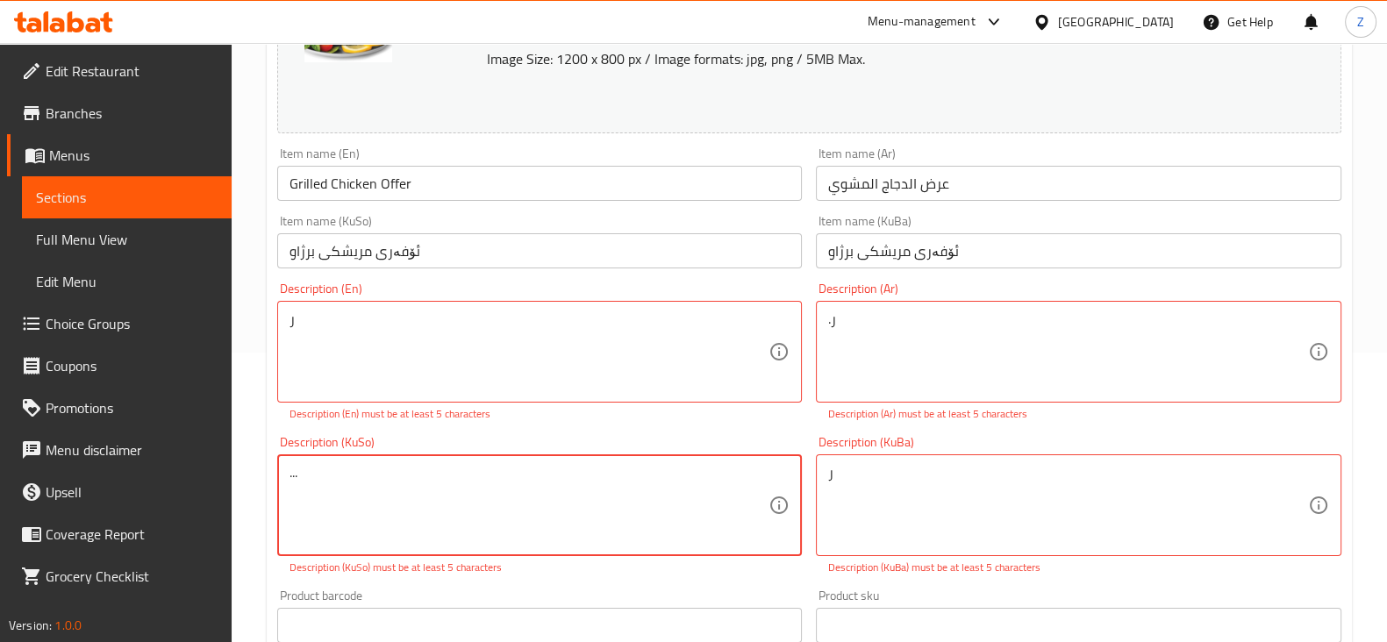
click at [486, 483] on textarea "..." at bounding box center [530, 505] width 480 height 83
paste textarea "ر"
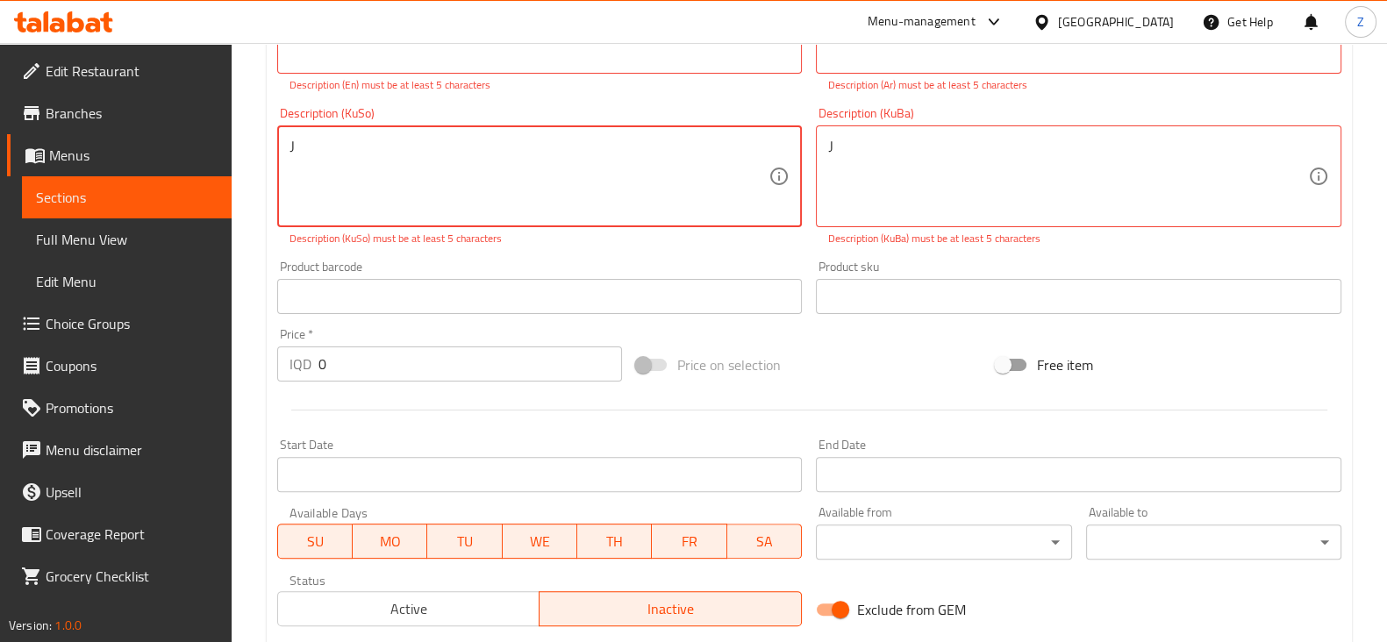
scroll to position [862, 0]
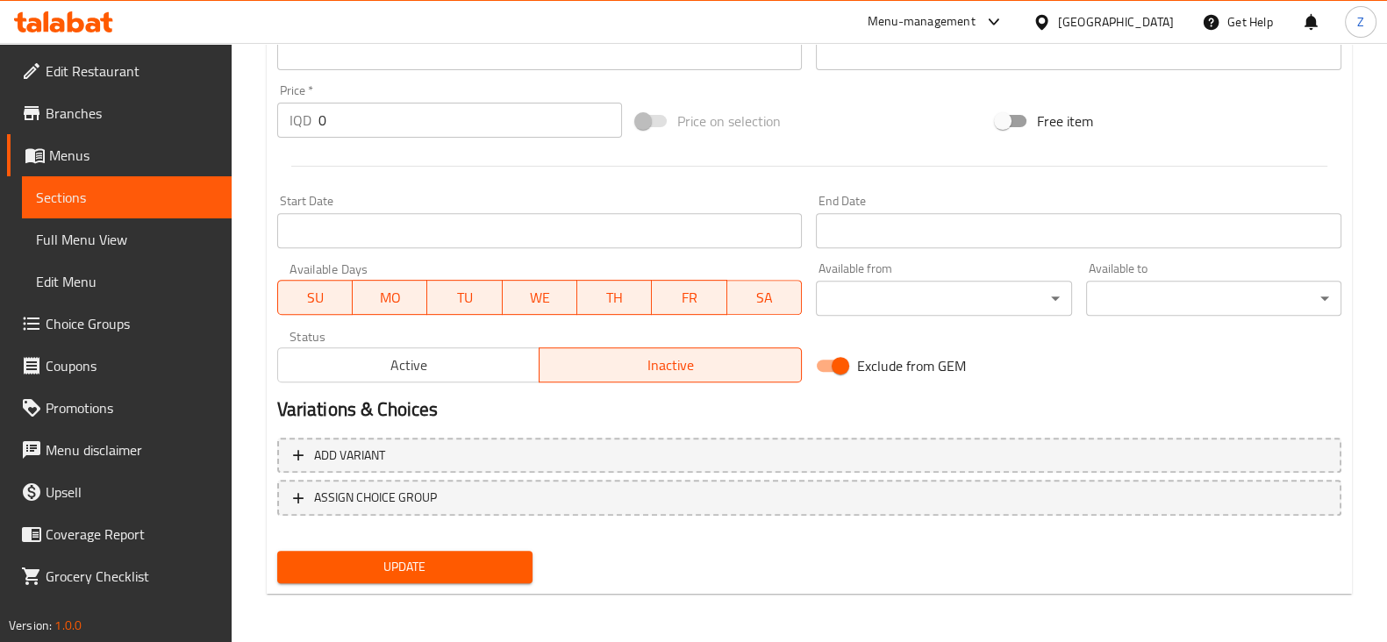
type textarea "ر"
click at [440, 551] on button "Update" at bounding box center [404, 567] width 255 height 32
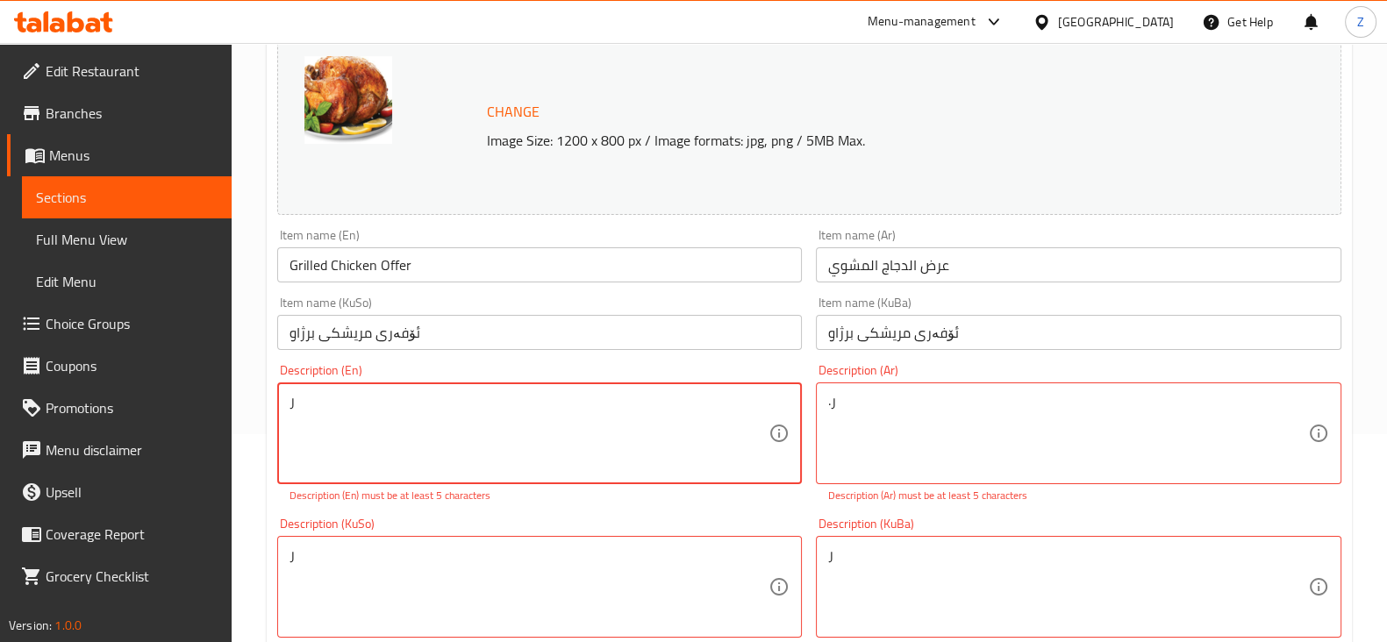
scroll to position [179, 0]
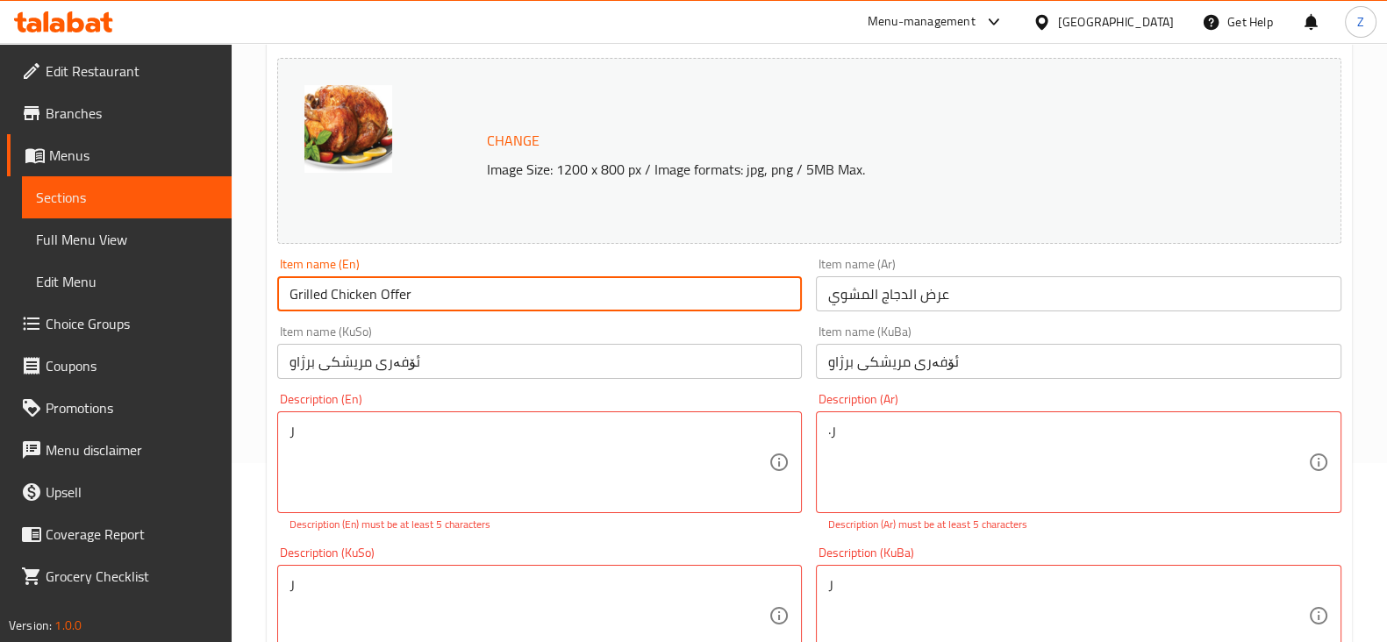
drag, startPoint x: 408, startPoint y: 291, endPoint x: 276, endPoint y: 296, distance: 131.7
click at [277, 296] on input "Grilled Chicken Offer" at bounding box center [540, 293] width 526 height 35
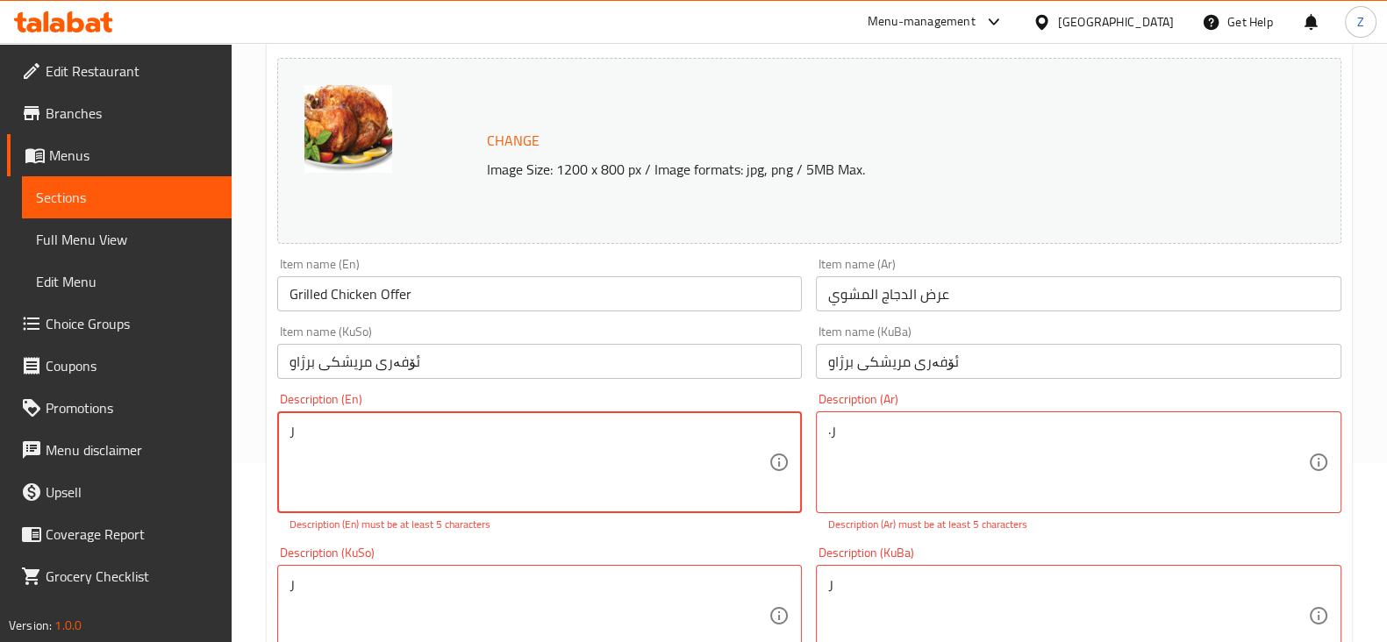
click at [364, 432] on textarea "ر" at bounding box center [530, 462] width 480 height 83
paste textarea "Grilled Chicken Offer"
click at [498, 458] on textarea "Grilled Chicken Offer" at bounding box center [530, 462] width 480 height 83
type textarea "Grilled Chicken Offer"
click at [779, 461] on icon at bounding box center [779, 462] width 21 height 21
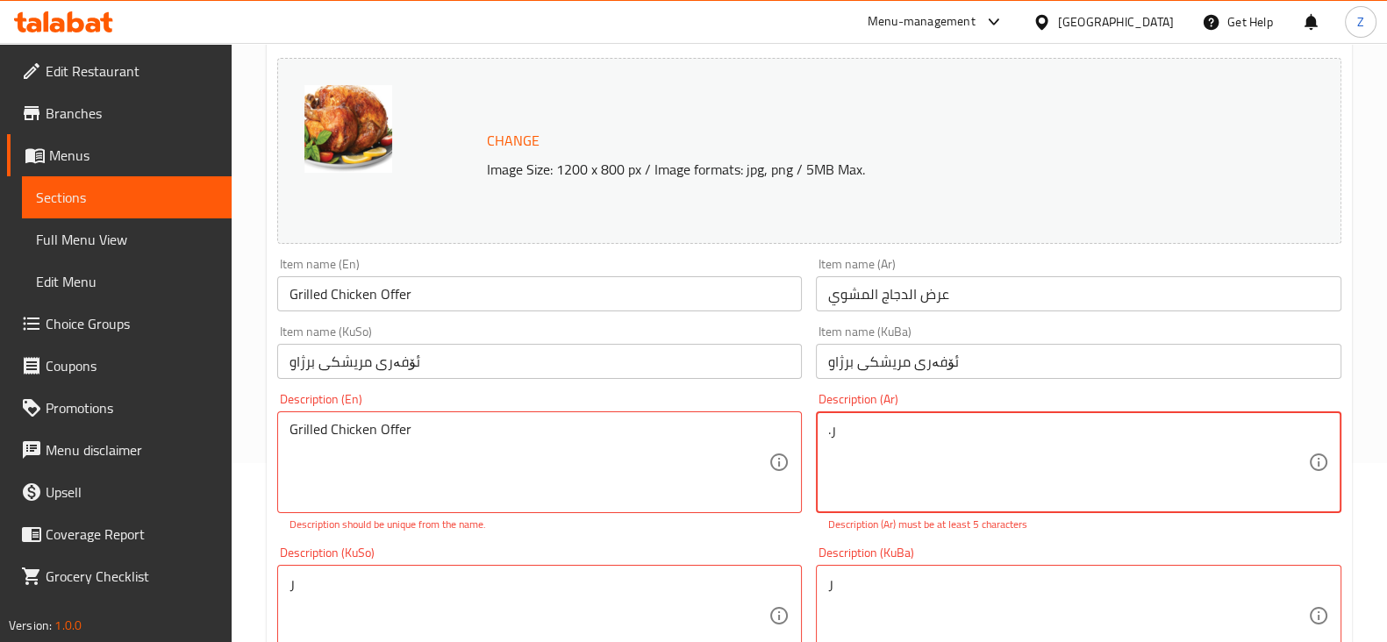
click at [926, 296] on input "عرض الدجاج المشوي" at bounding box center [1079, 293] width 526 height 35
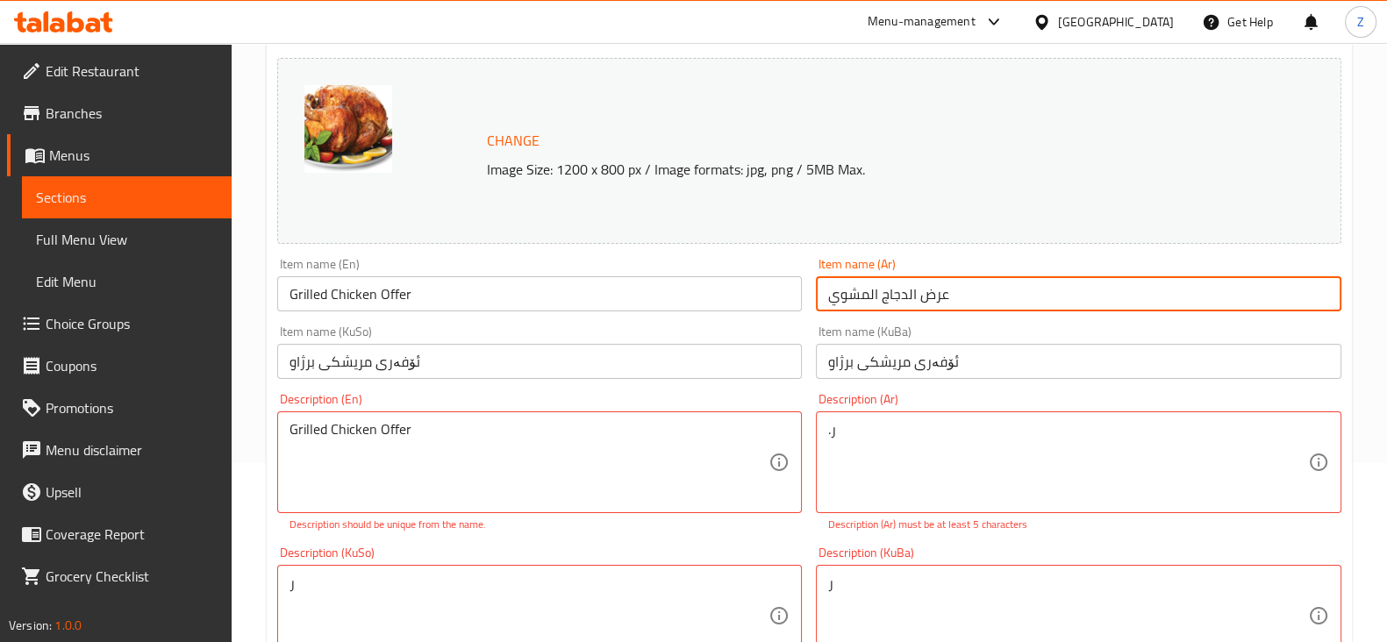
click at [926, 296] on input "عرض الدجاج المشوي" at bounding box center [1079, 293] width 526 height 35
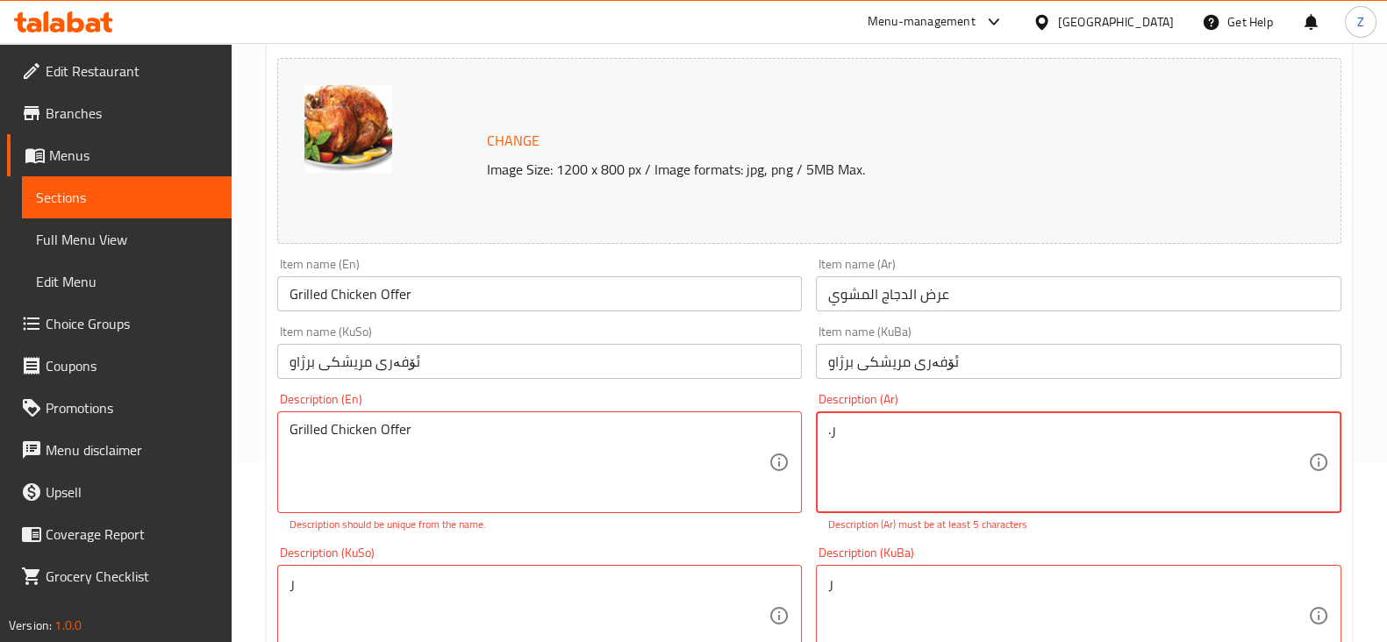
click at [894, 440] on textarea ".ر" at bounding box center [1068, 462] width 480 height 83
paste textarea "عرض الدجاج المشوي"
type textarea "عرض الدجاج المشوي"
click at [919, 364] on input "ئۆفەری مریشکى برژاو" at bounding box center [1079, 361] width 526 height 35
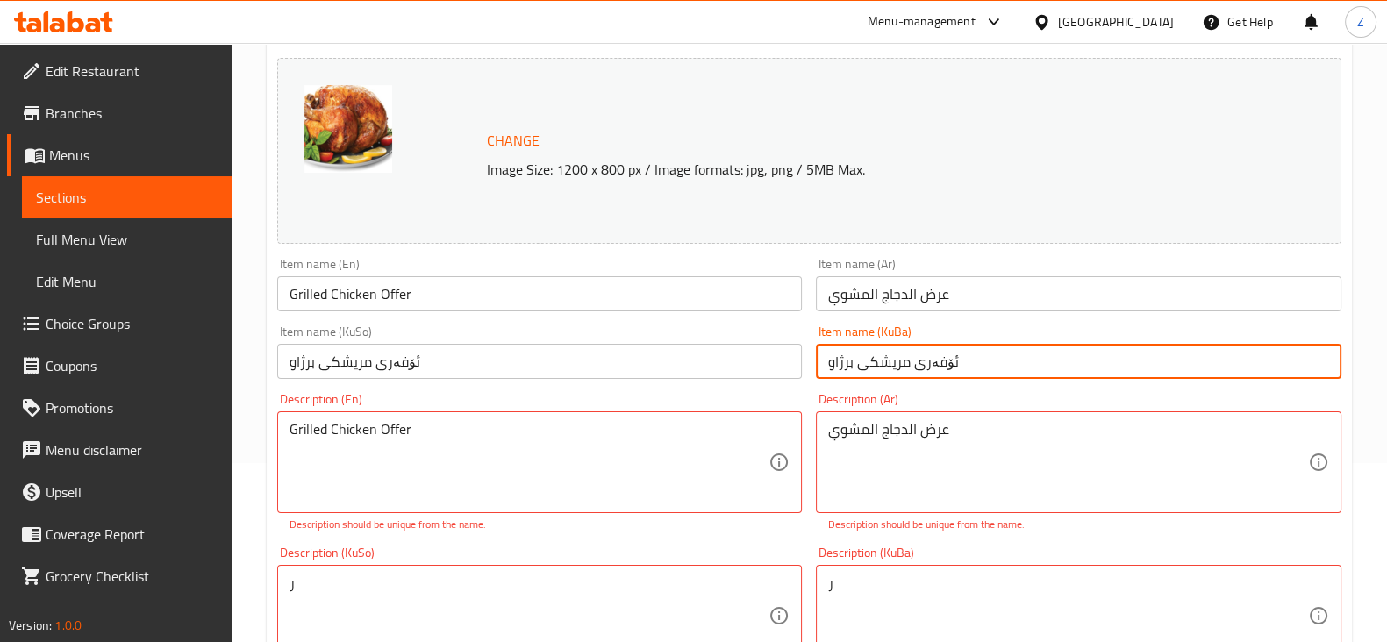
click at [919, 364] on input "ئۆفەری مریشکى برژاو" at bounding box center [1079, 361] width 526 height 35
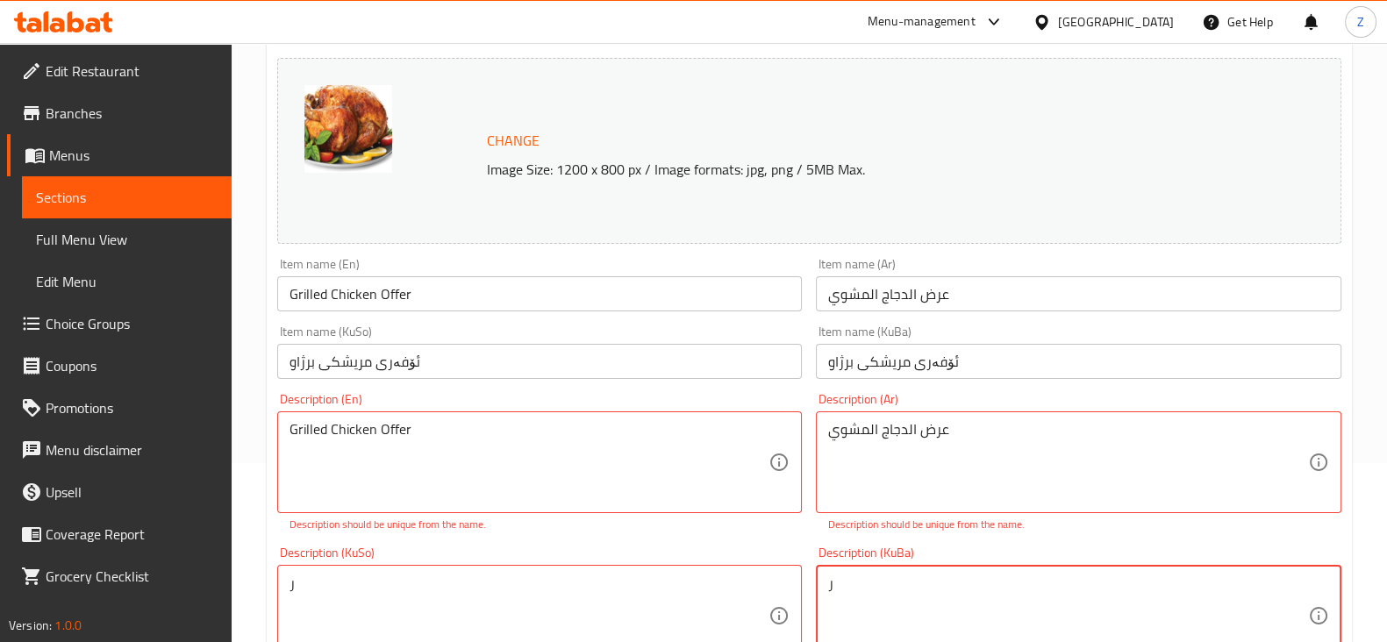
click at [905, 584] on textarea "ر" at bounding box center [1068, 616] width 480 height 83
paste textarea "ۆفەری مریشکى برژاو"
type textarea "ئۆفەری مریشکى برژاو"
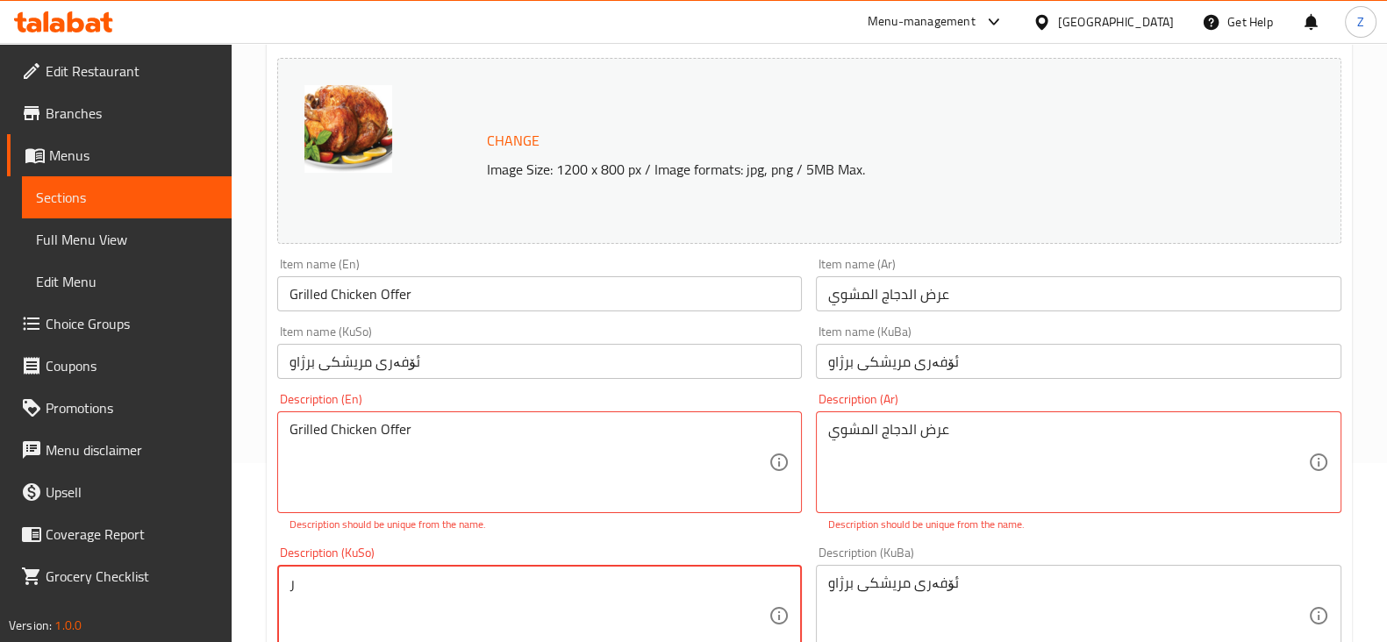
click at [497, 597] on textarea "ر" at bounding box center [530, 616] width 480 height 83
paste textarea "ۆفەری مریشکى برژاو"
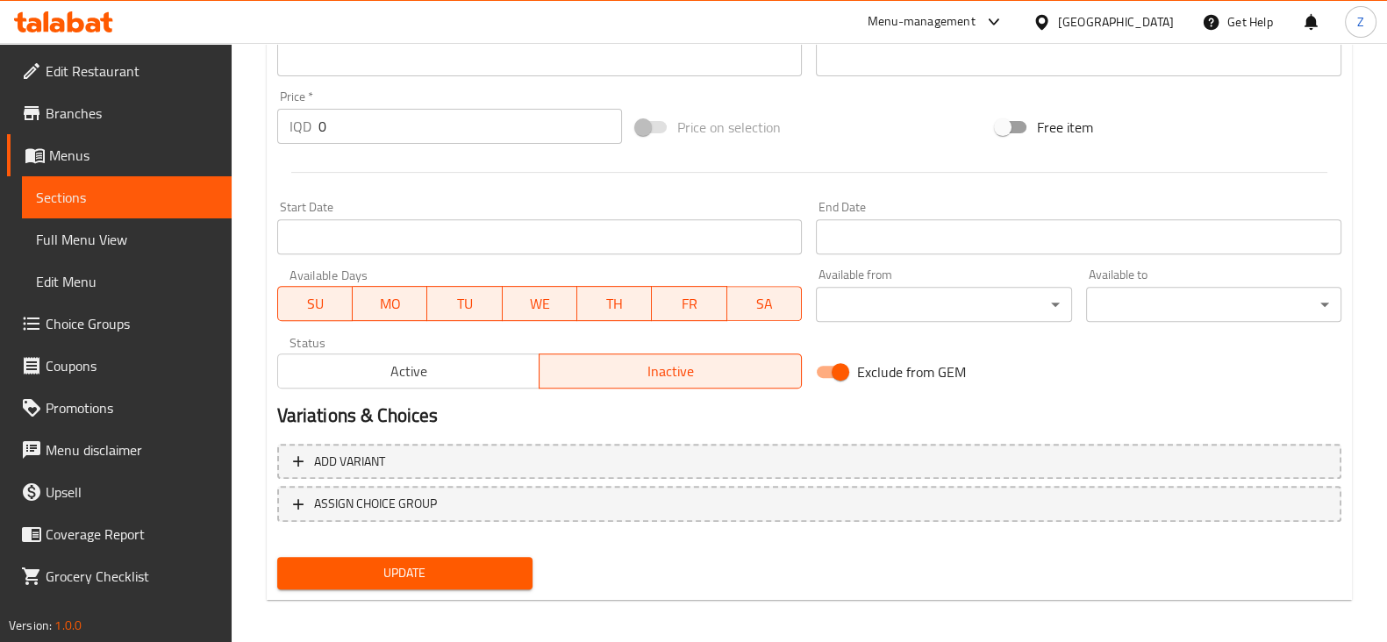
type textarea "ئۆفەری مریشکى برژاو"
click at [454, 588] on div "Update" at bounding box center [404, 573] width 269 height 46
click at [452, 571] on span "Update" at bounding box center [404, 573] width 227 height 22
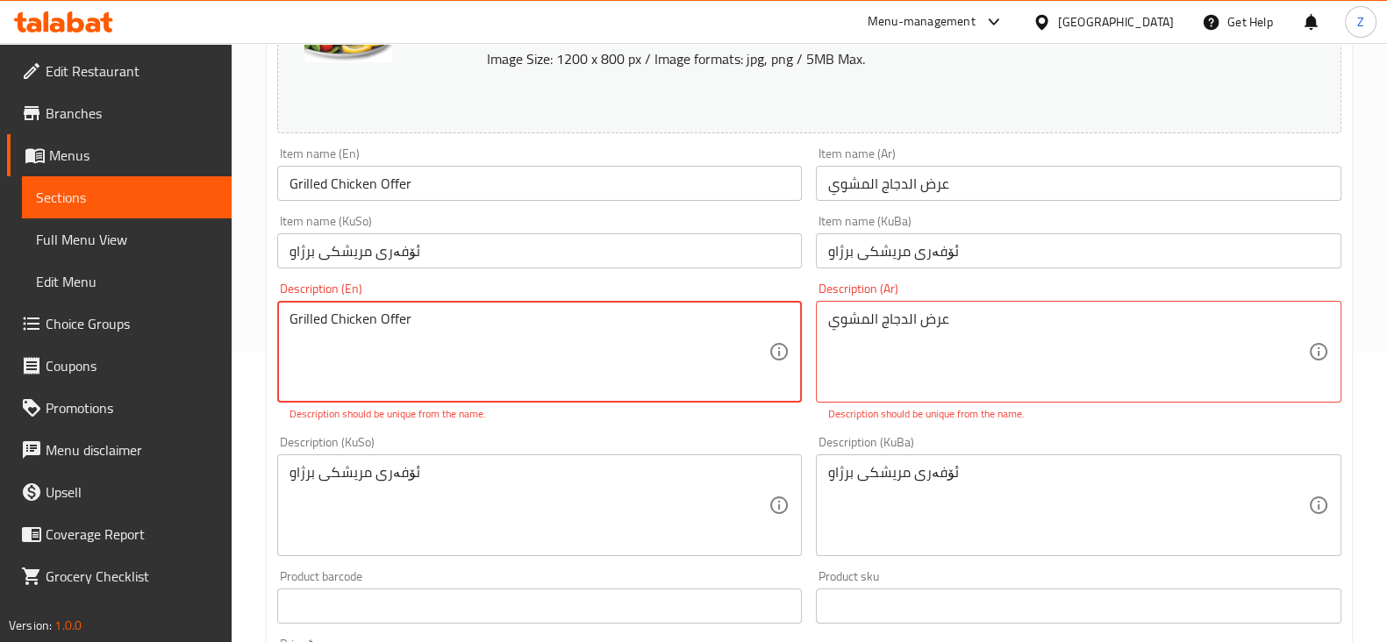
click at [583, 460] on div "ئۆفەری مریشکى برژاو Description (KuSo)" at bounding box center [540, 505] width 526 height 102
drag, startPoint x: 416, startPoint y: 322, endPoint x: 380, endPoint y: 322, distance: 36.0
click at [380, 322] on textarea "Grilled Chicken Offer" at bounding box center [530, 352] width 480 height 83
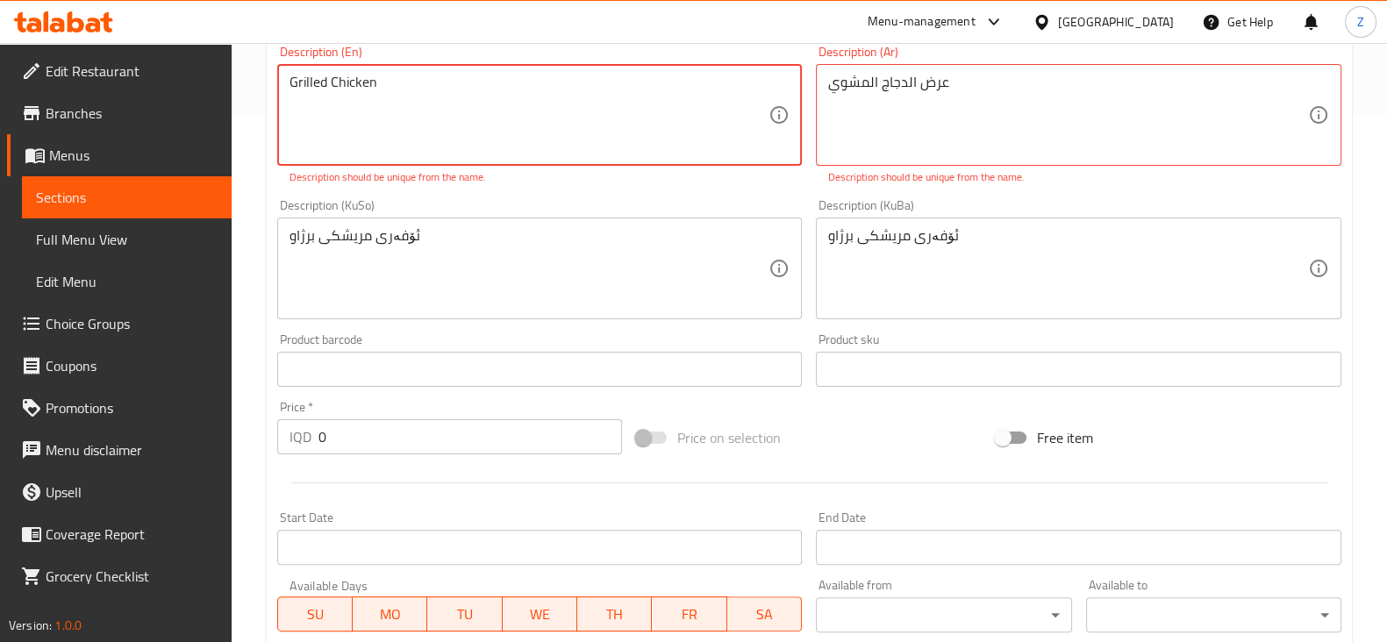
scroll to position [727, 0]
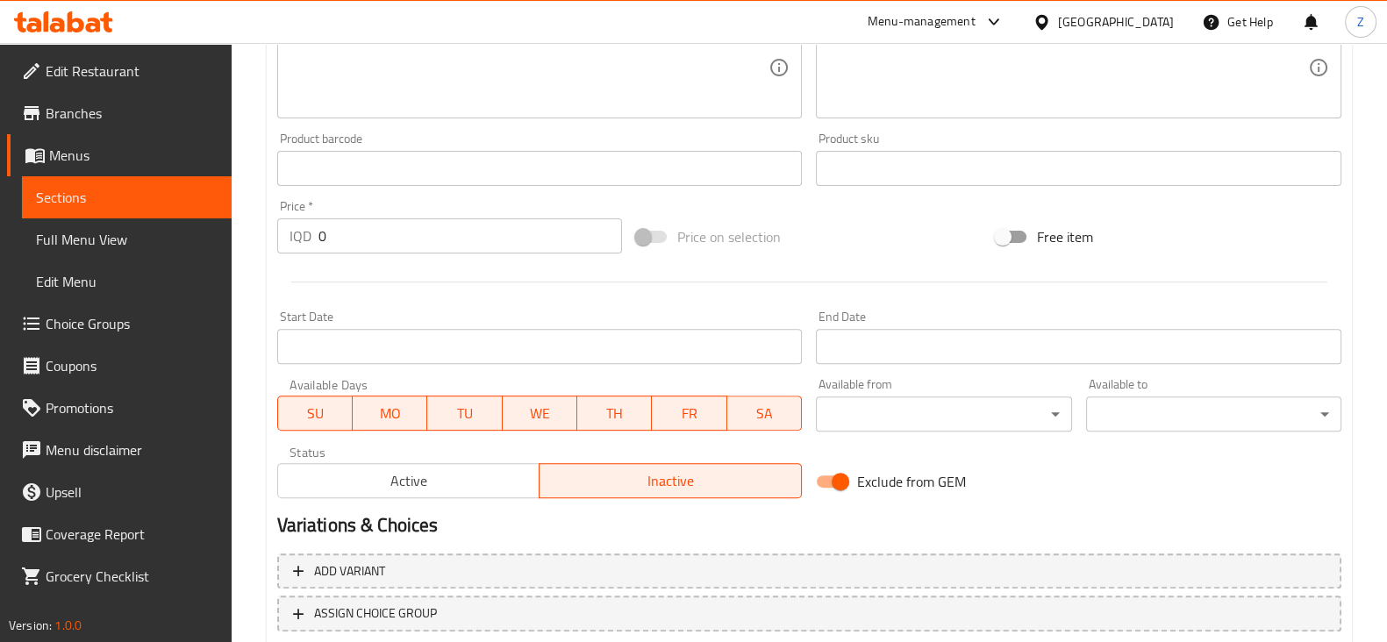
type textarea "Grilled Chicken"
click at [689, 480] on span "Inactive" at bounding box center [671, 480] width 248 height 25
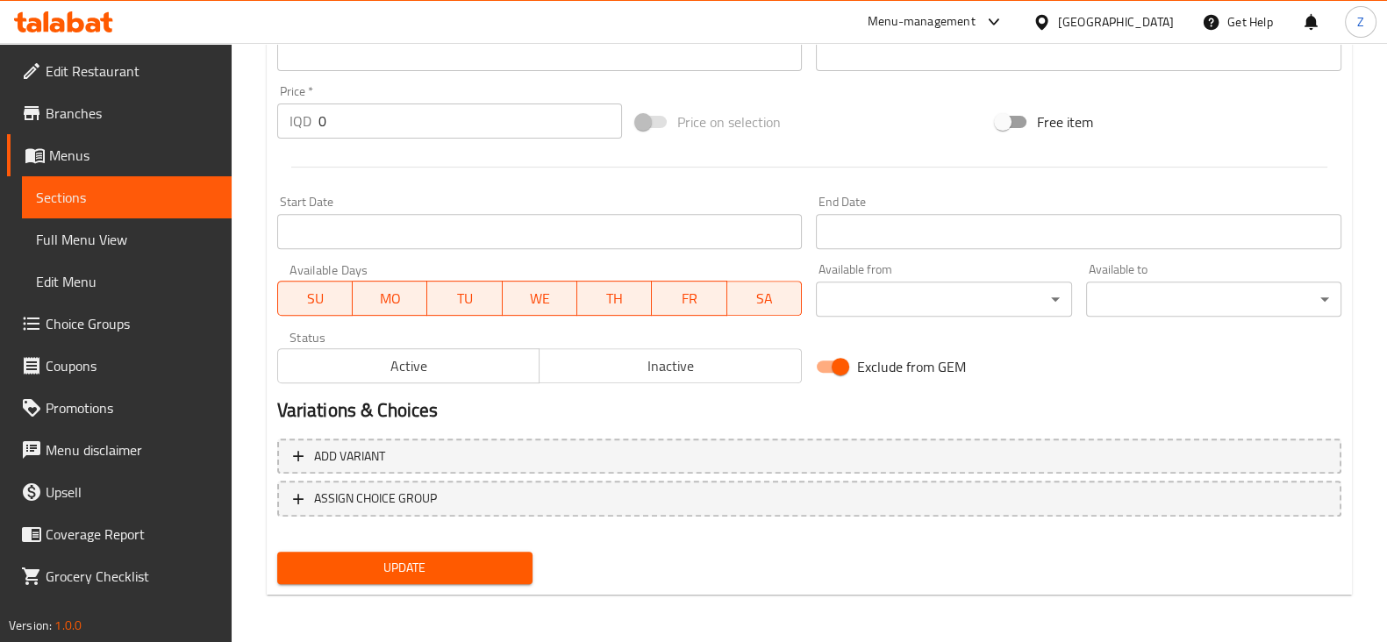
click at [474, 558] on span "Update" at bounding box center [404, 568] width 227 height 22
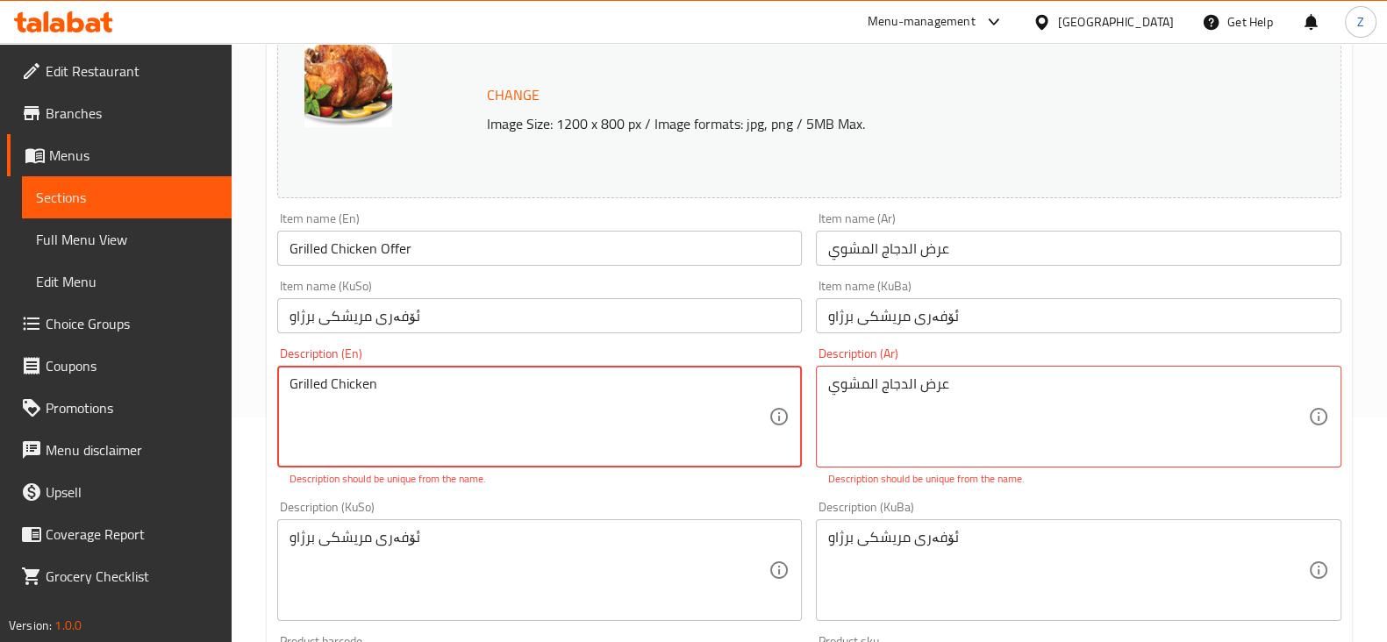
scroll to position [0, 0]
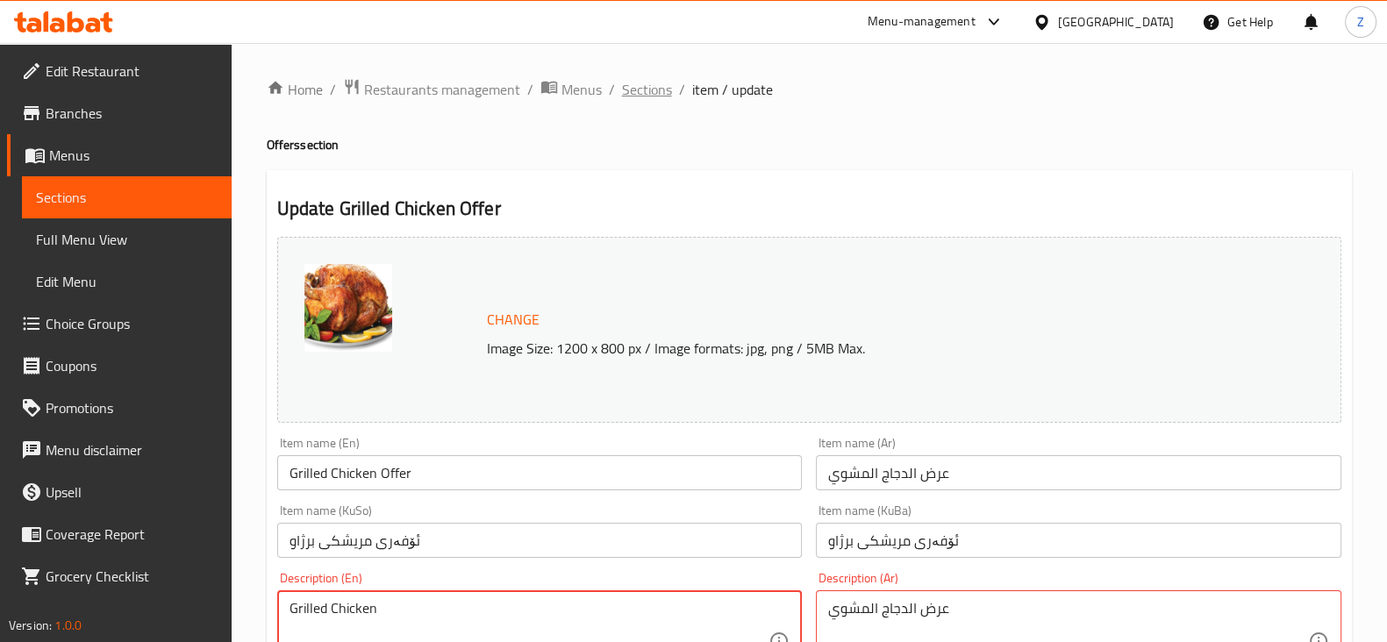
click at [667, 81] on span "Sections" at bounding box center [647, 89] width 50 height 21
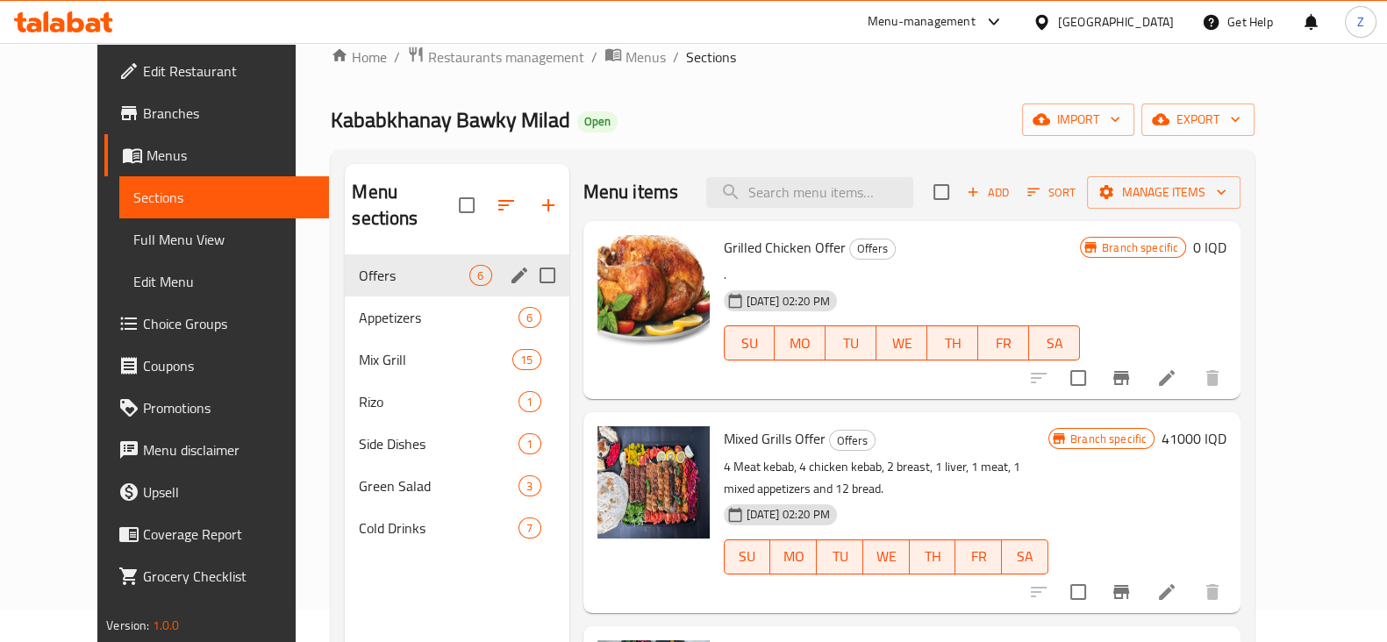
scroll to position [25, 0]
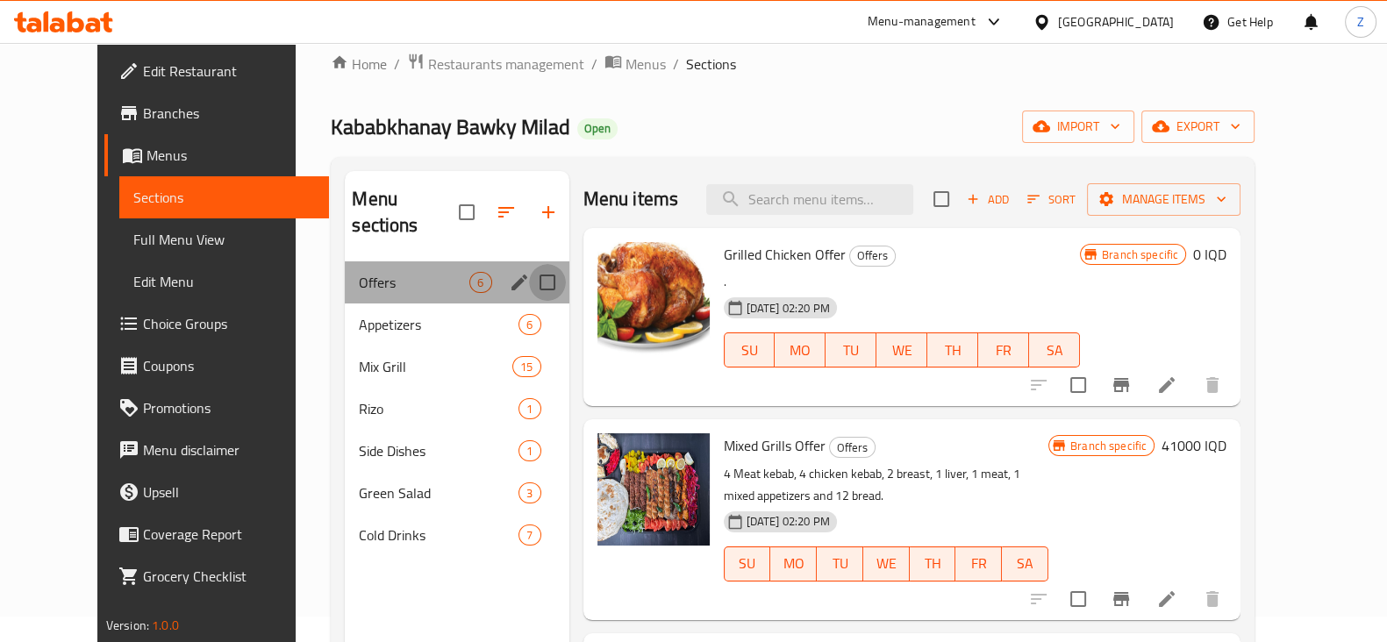
click at [529, 264] on input "Menu sections" at bounding box center [547, 282] width 37 height 37
checkbox input "true"
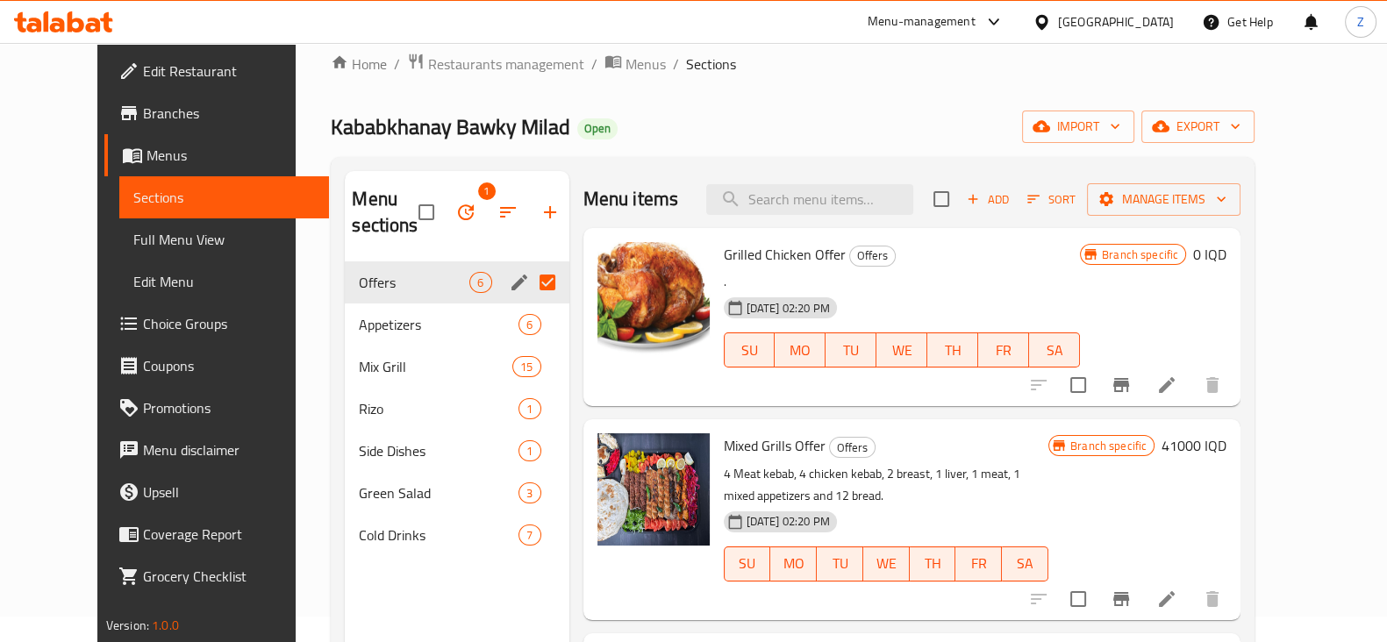
click at [529, 282] on input "Menu sections" at bounding box center [547, 282] width 37 height 37
click at [511, 275] on icon "edit" at bounding box center [519, 283] width 16 height 16
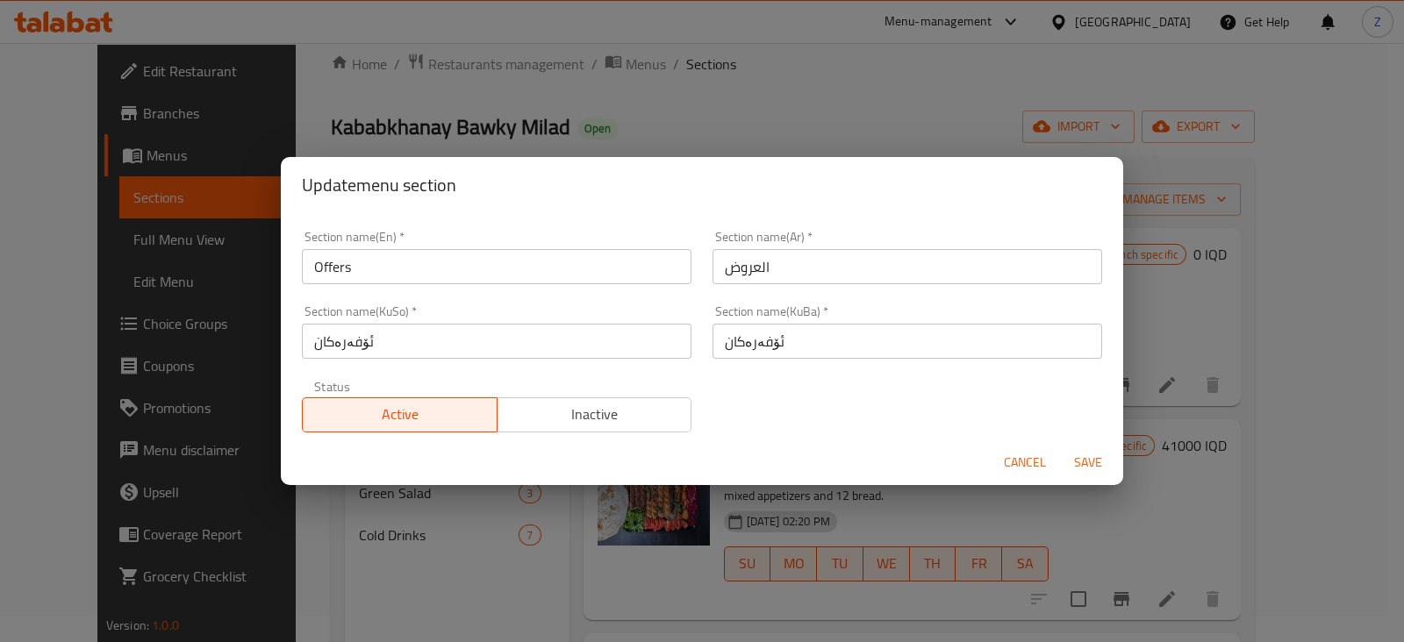
click at [583, 435] on div "Status Active Inactive" at bounding box center [496, 406] width 411 height 74
click at [585, 427] on span "Inactive" at bounding box center [594, 414] width 181 height 25
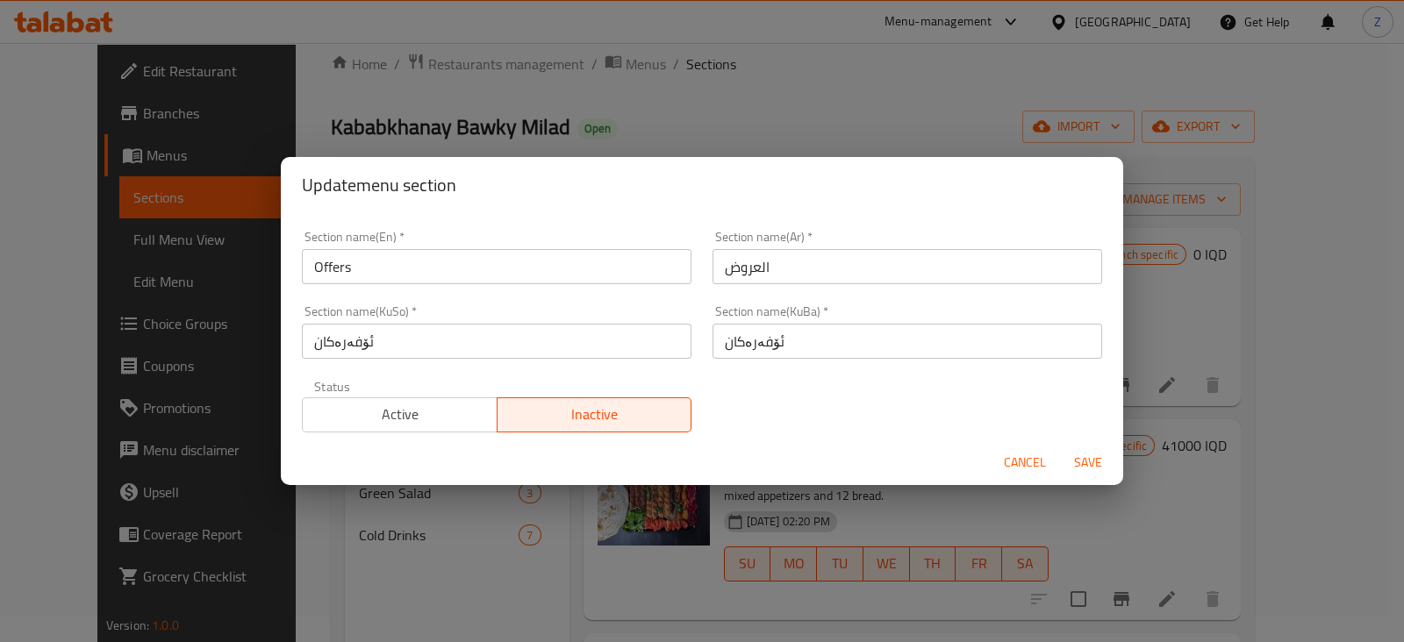
click at [1114, 461] on button "Save" at bounding box center [1088, 463] width 56 height 32
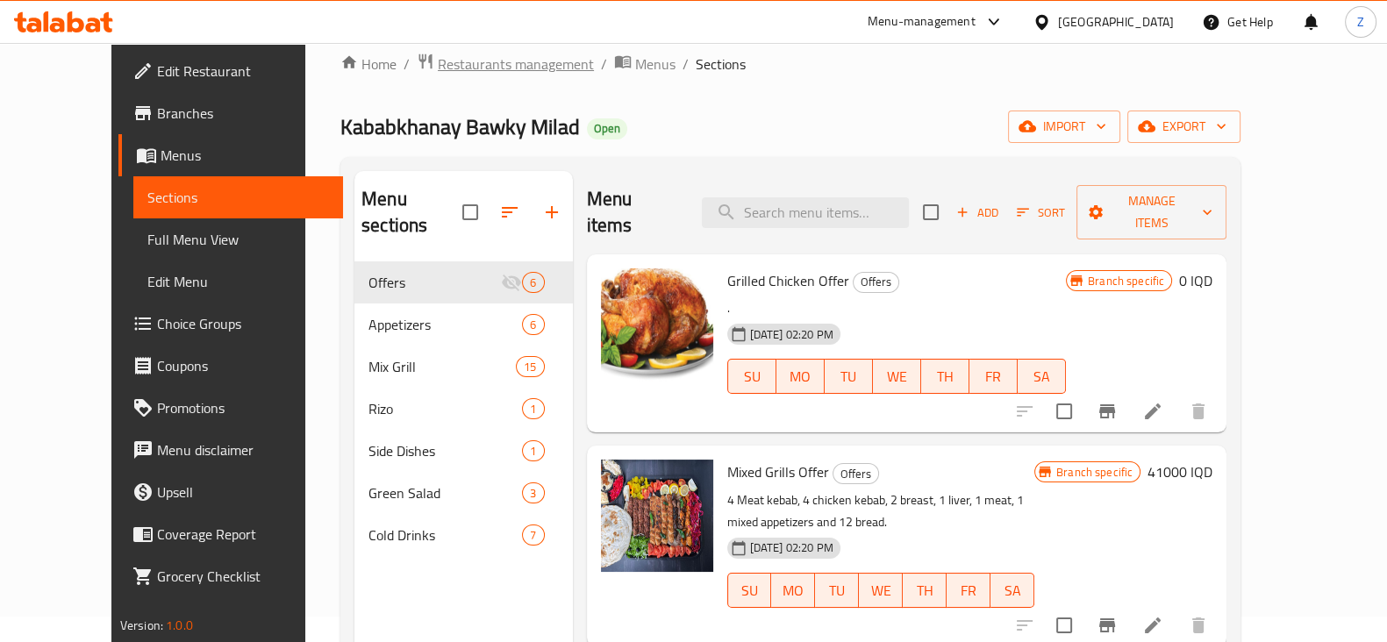
click at [438, 58] on span "Restaurants management" at bounding box center [516, 64] width 156 height 21
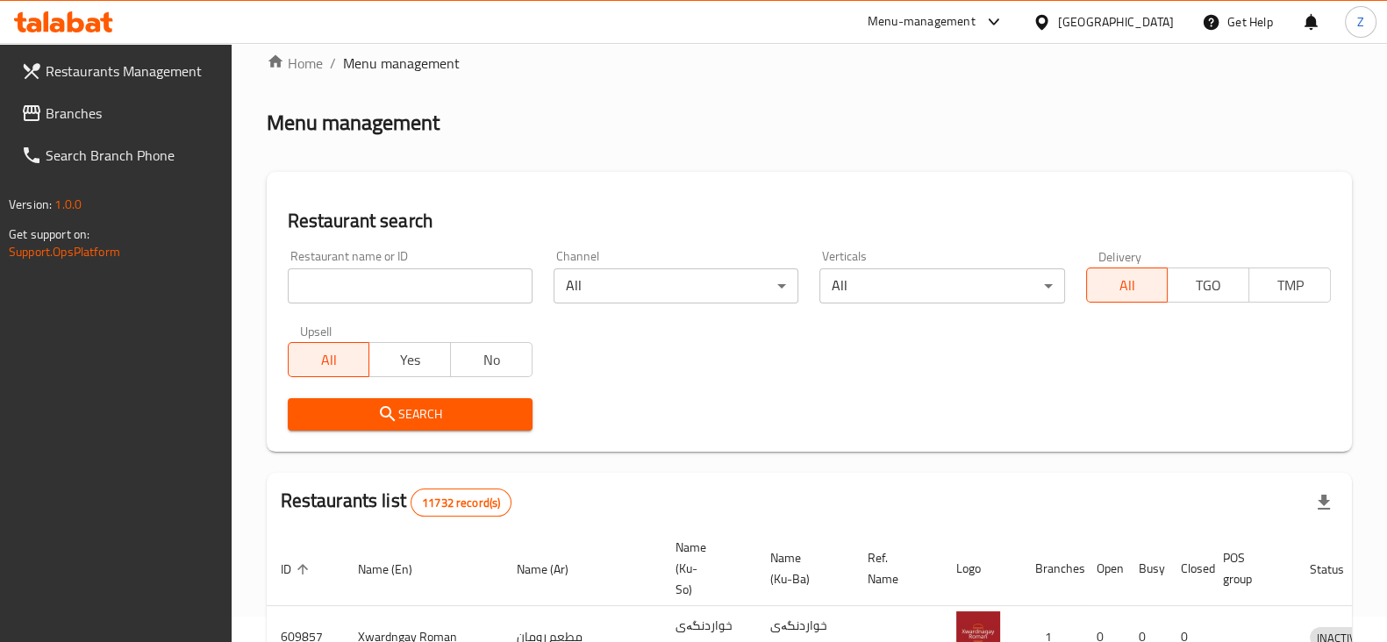
click at [458, 282] on input "search" at bounding box center [410, 285] width 245 height 35
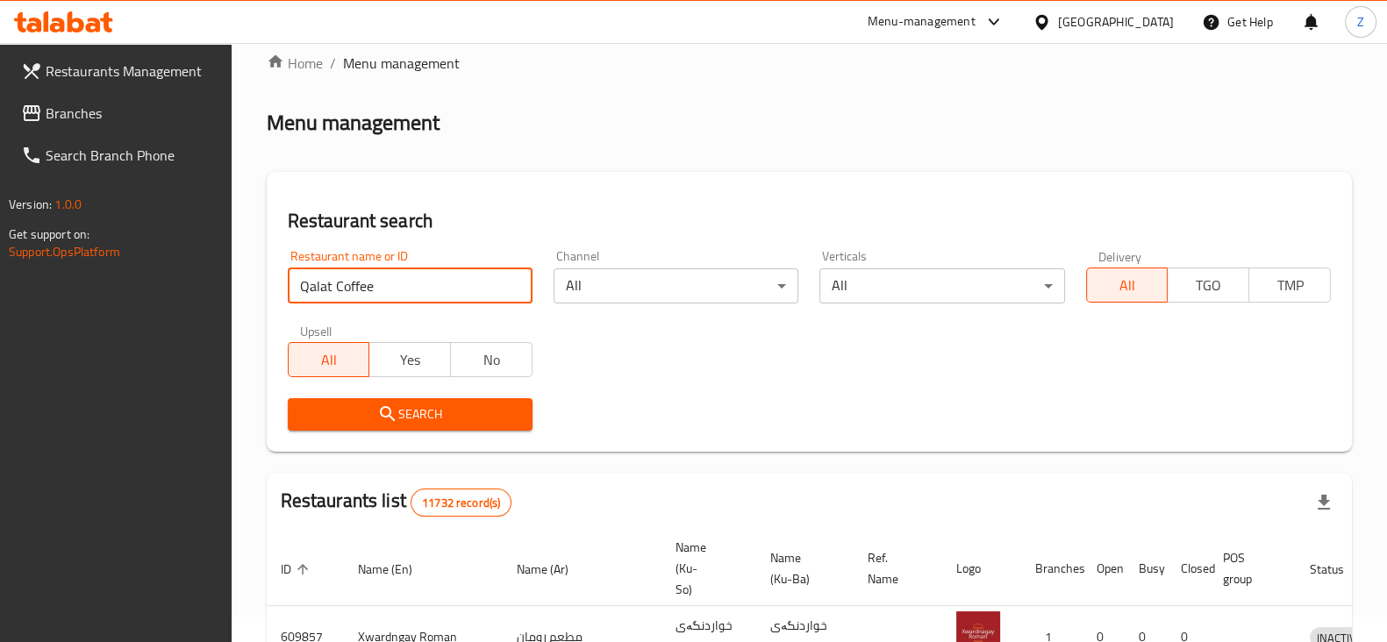
type input "Qalat Coffee"
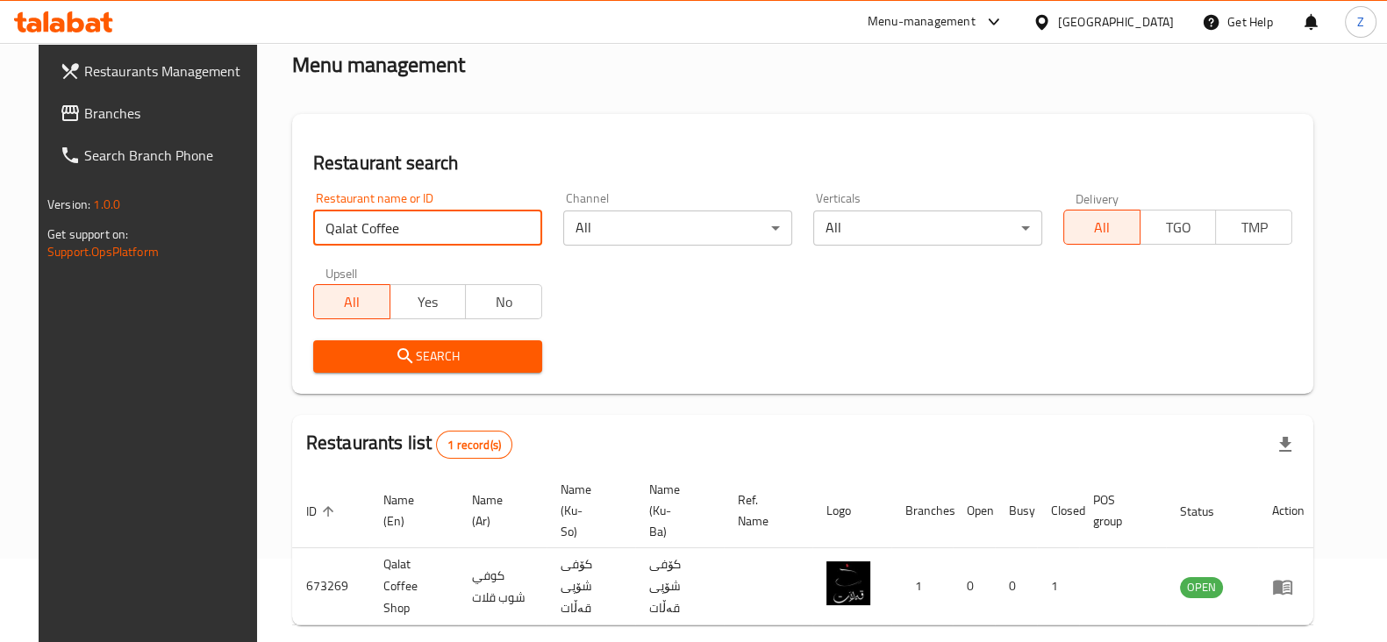
scroll to position [126, 0]
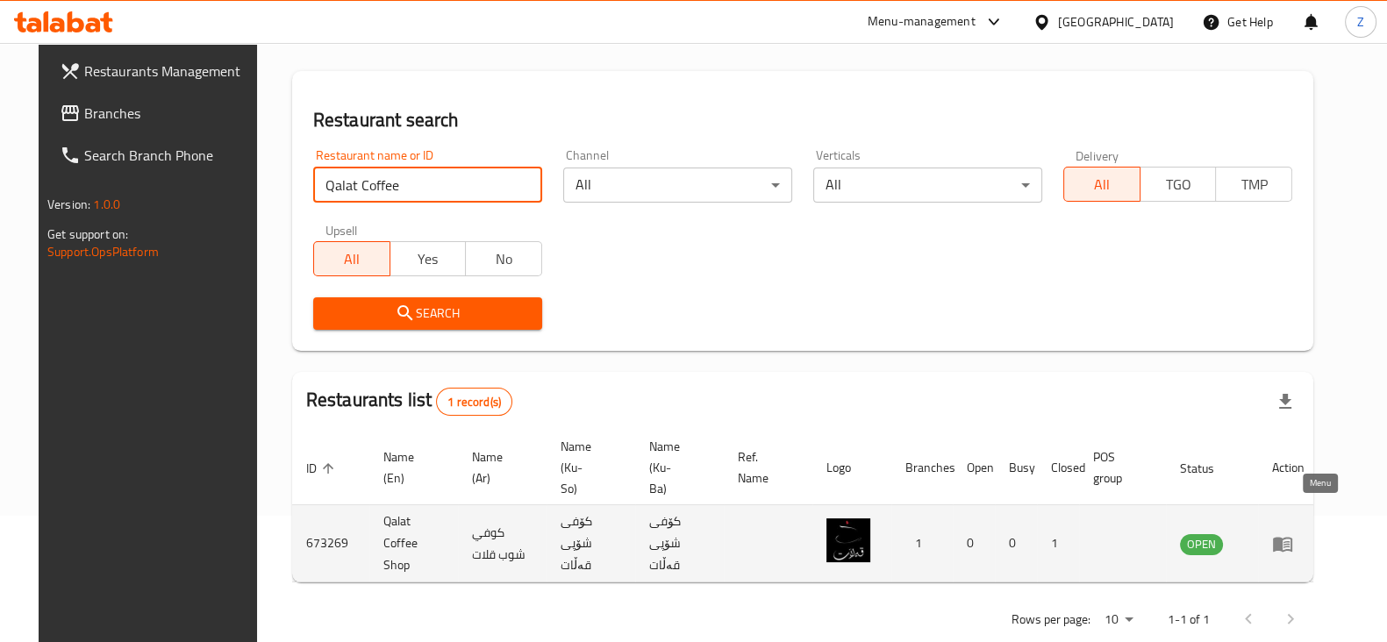
click at [1292, 537] on icon "enhanced table" at bounding box center [1282, 544] width 19 height 15
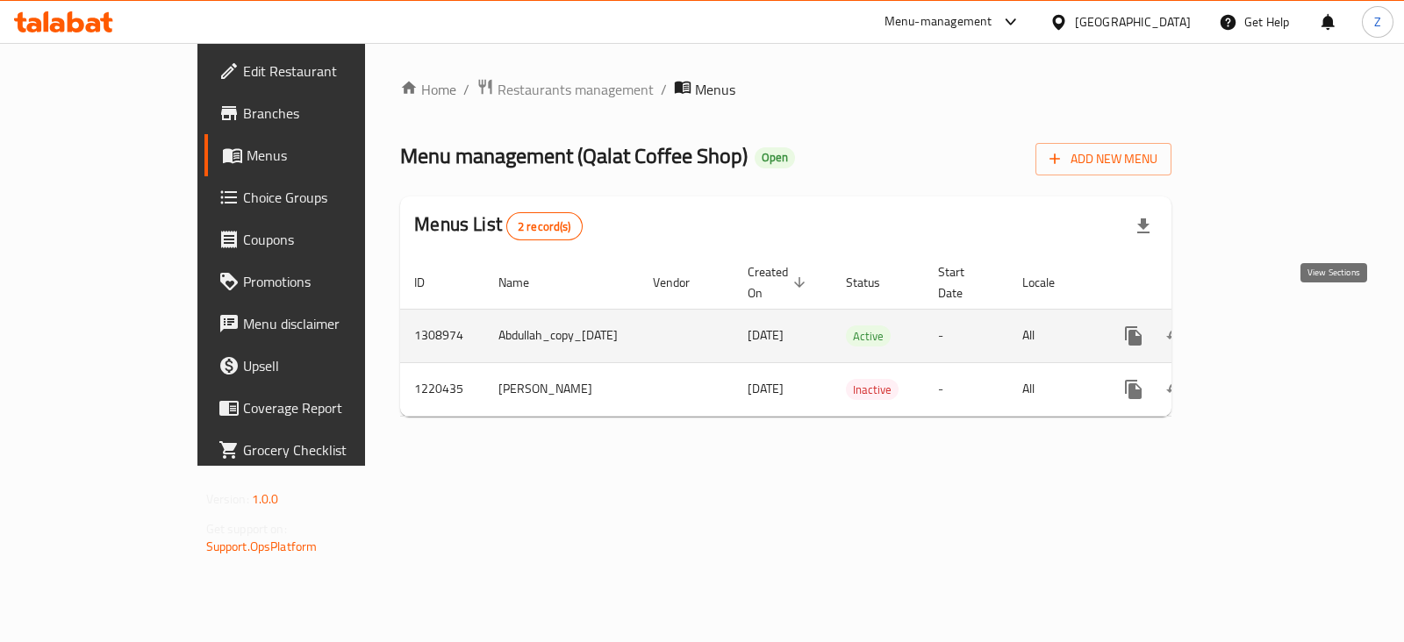
click at [1281, 319] on link "enhanced table" at bounding box center [1260, 336] width 42 height 42
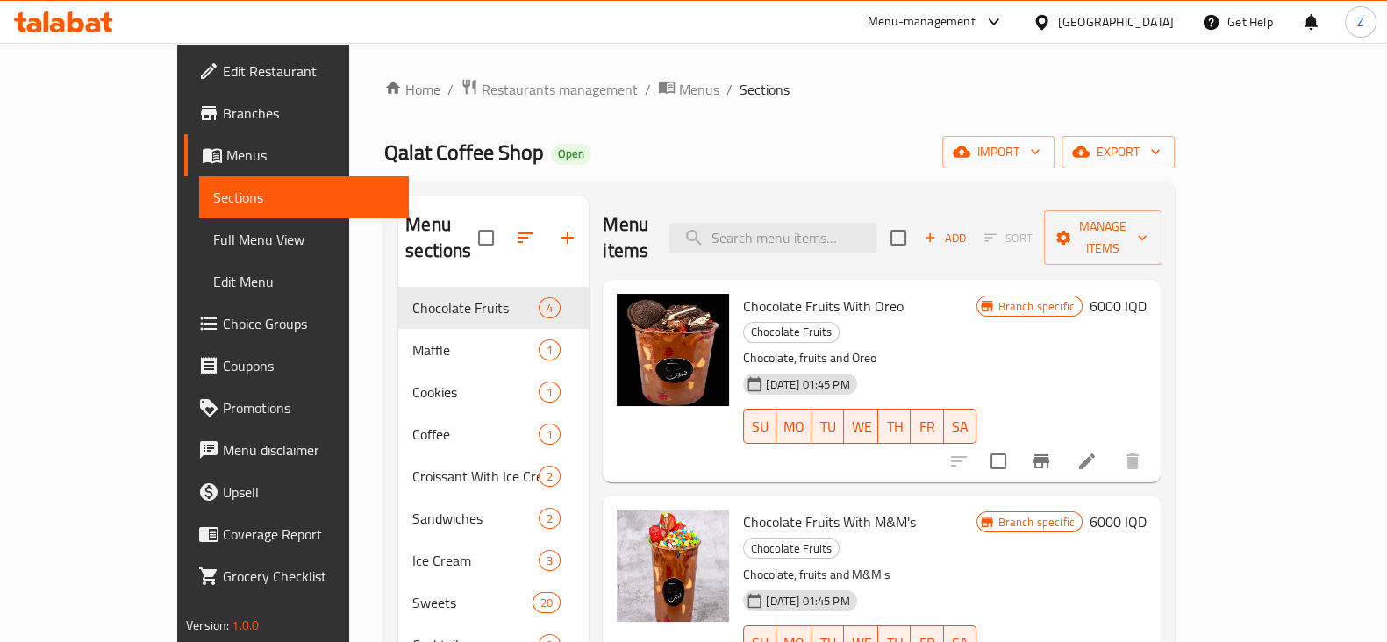
click at [223, 116] on span "Branches" at bounding box center [309, 113] width 172 height 21
